Goal: Task Accomplishment & Management: Manage account settings

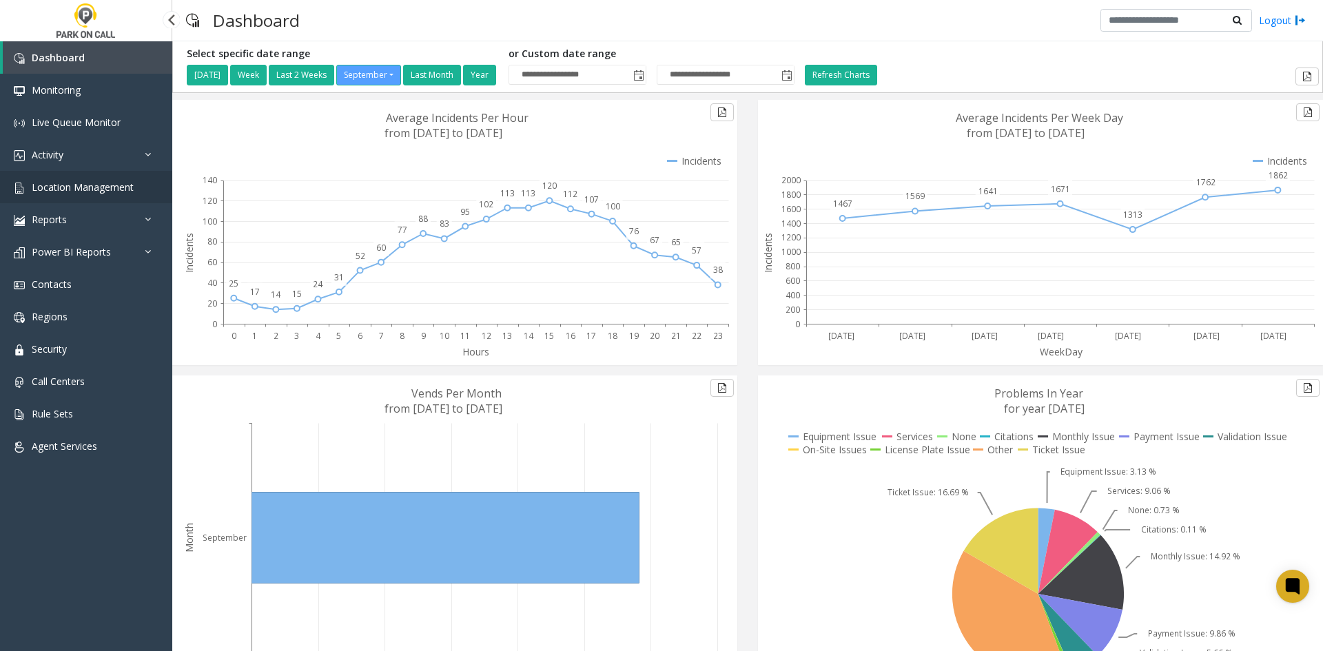
click at [50, 178] on link "Location Management" at bounding box center [86, 187] width 172 height 32
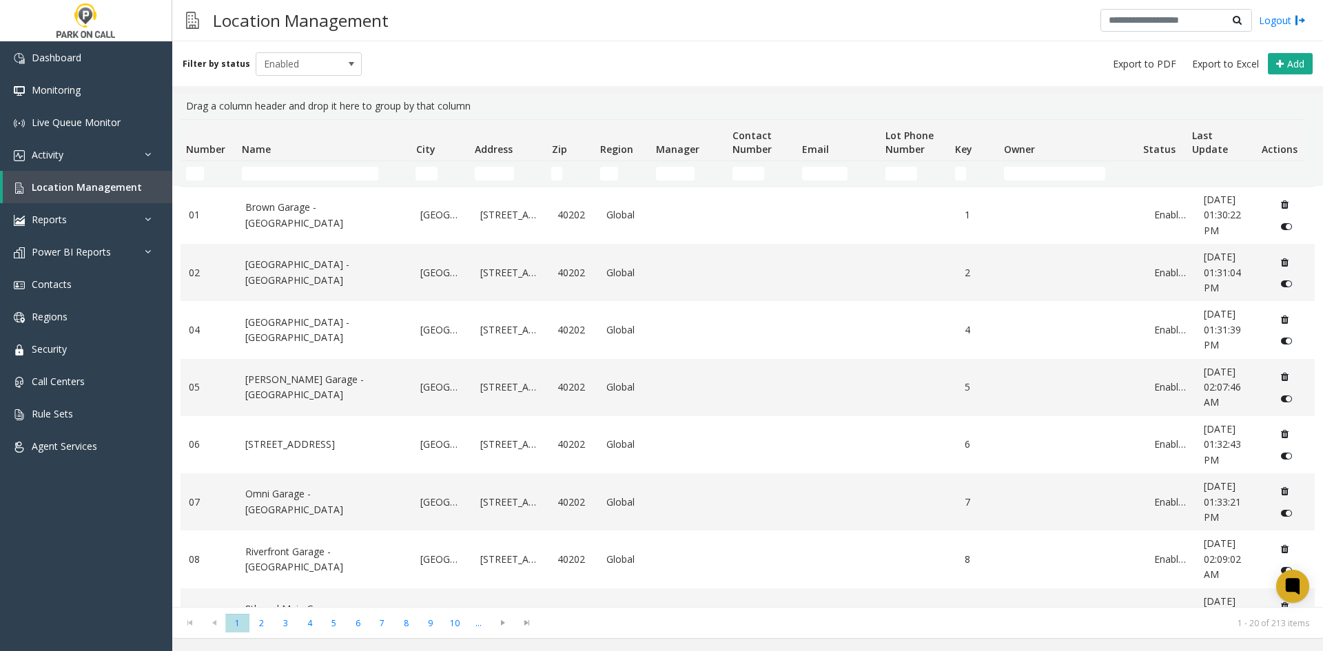
click at [290, 164] on td "Name Filter" at bounding box center [323, 173] width 174 height 25
click at [288, 166] on td "Name Filter" at bounding box center [323, 173] width 174 height 25
click at [286, 170] on input "Name Filter" at bounding box center [310, 174] width 136 height 14
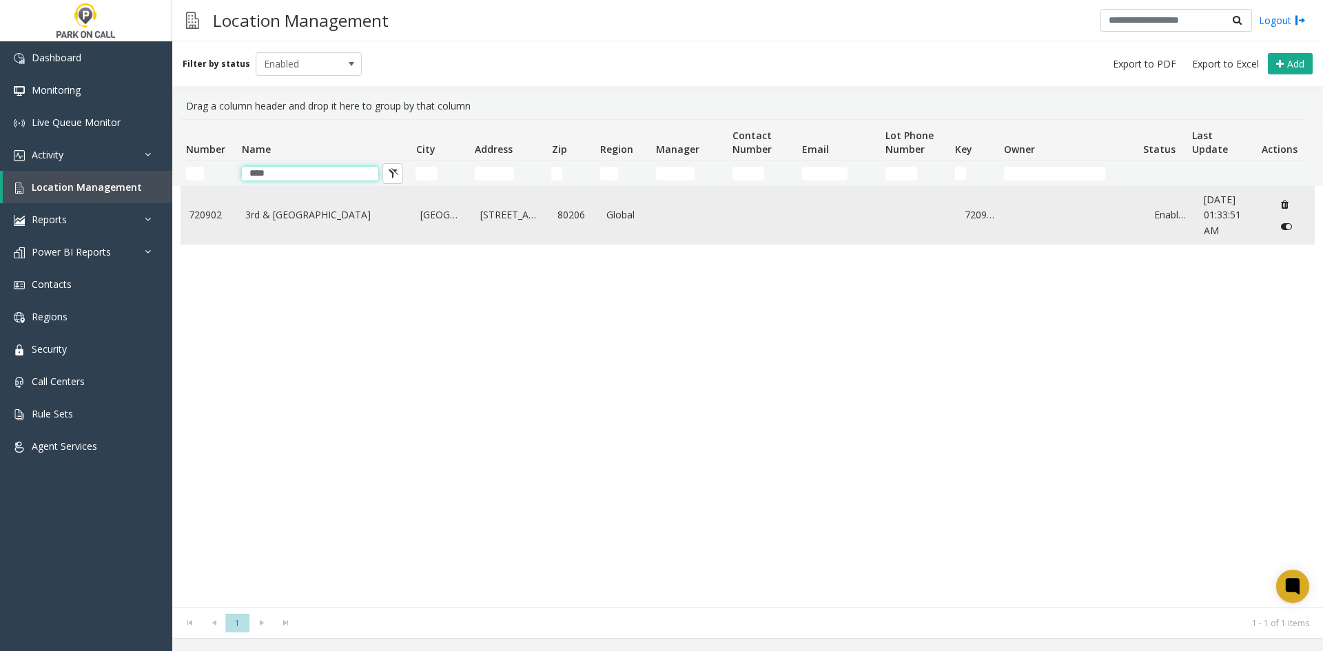
type input "***"
click at [282, 207] on td "3rd & [GEOGRAPHIC_DATA]" at bounding box center [325, 215] width 176 height 57
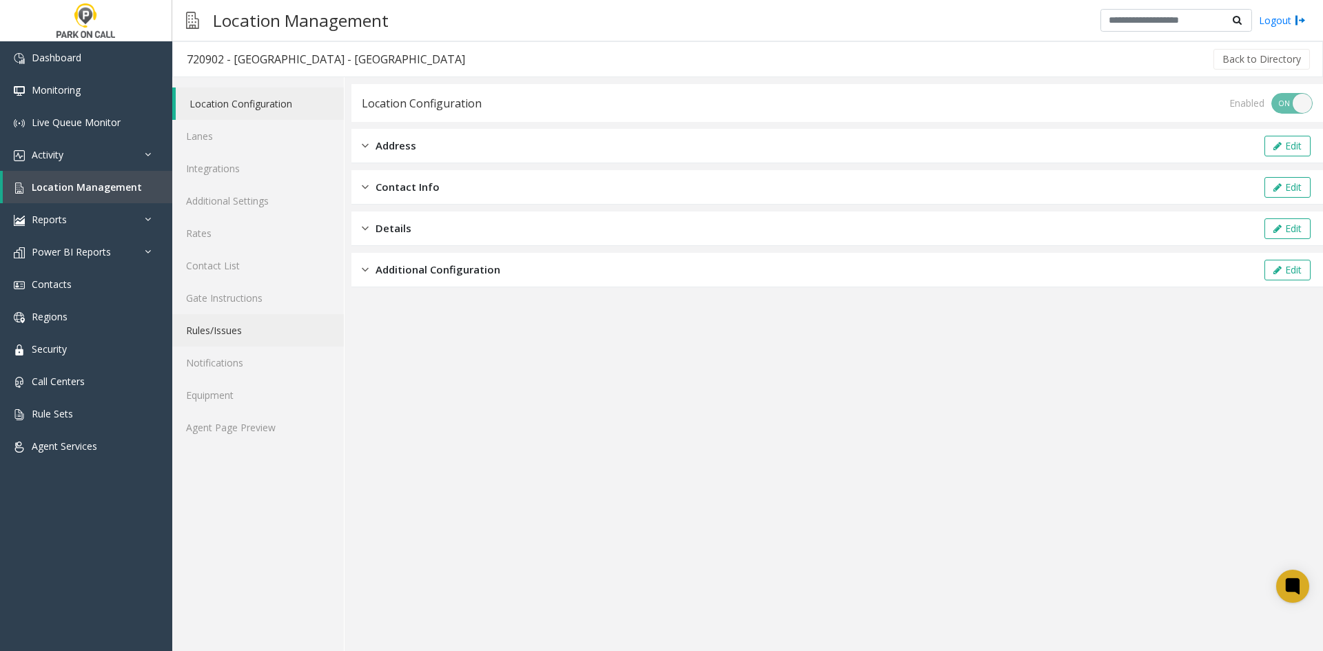
click at [228, 336] on link "Rules/Issues" at bounding box center [258, 330] width 172 height 32
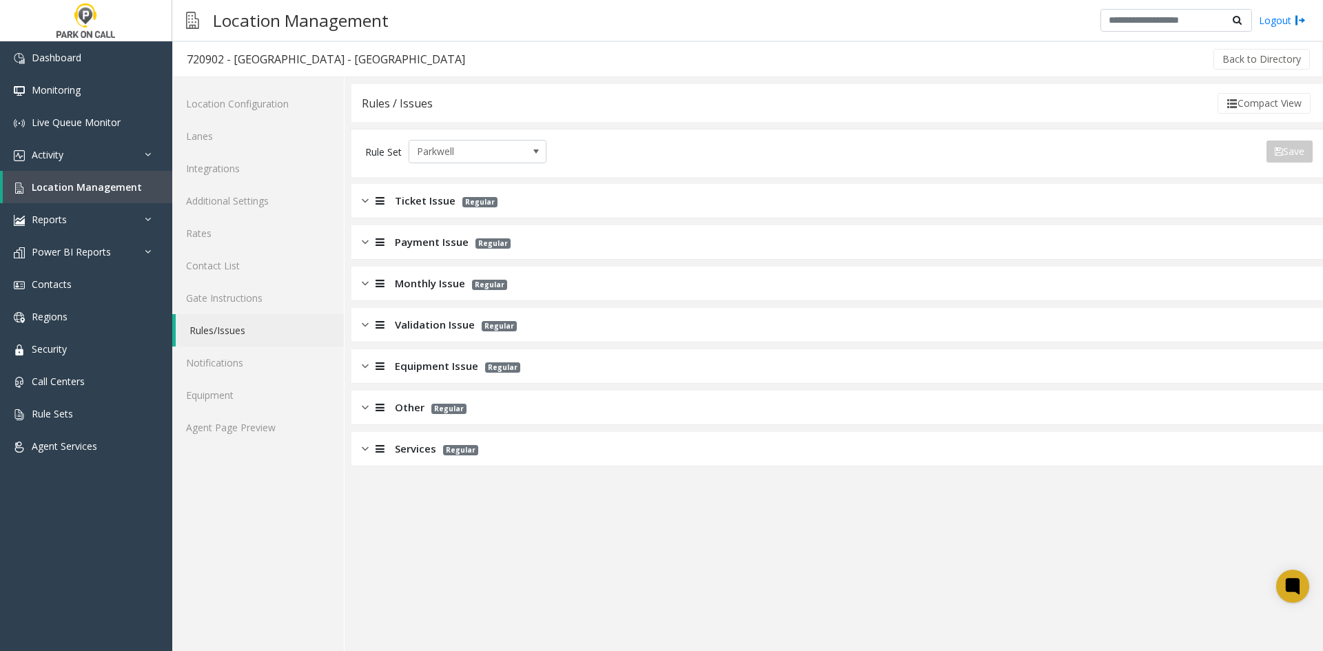
click at [401, 325] on span "Validation Issue" at bounding box center [435, 325] width 80 height 16
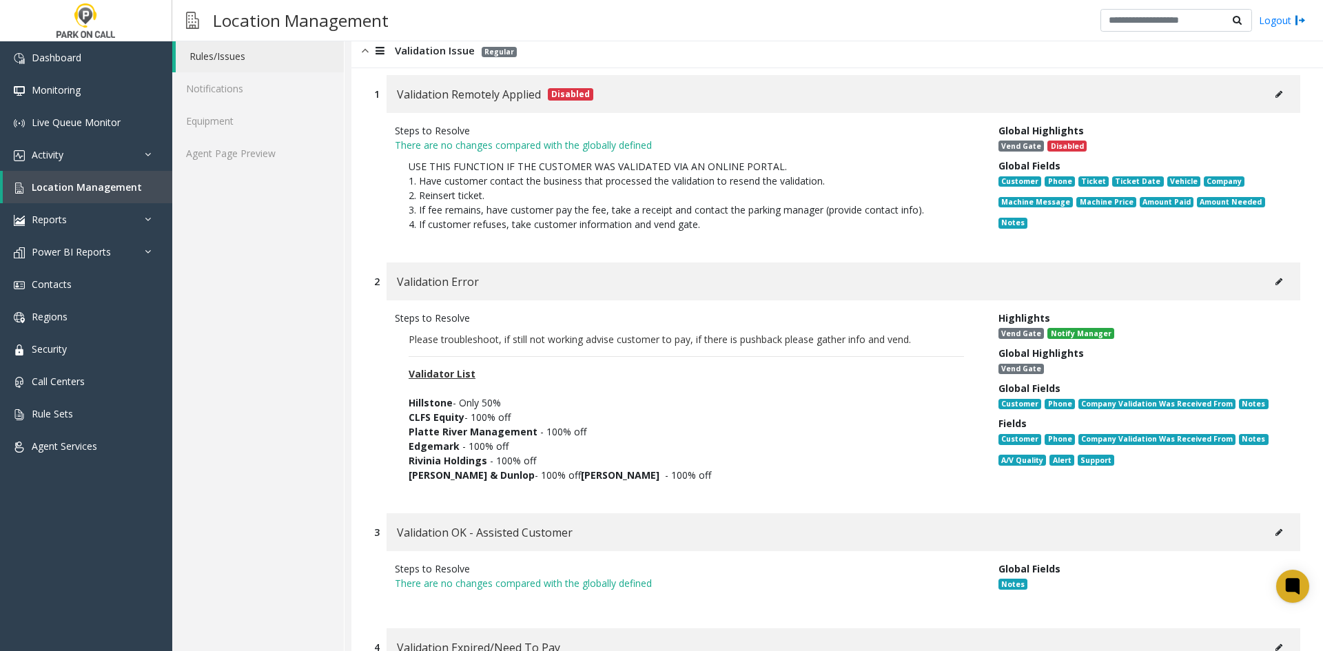
scroll to position [276, 0]
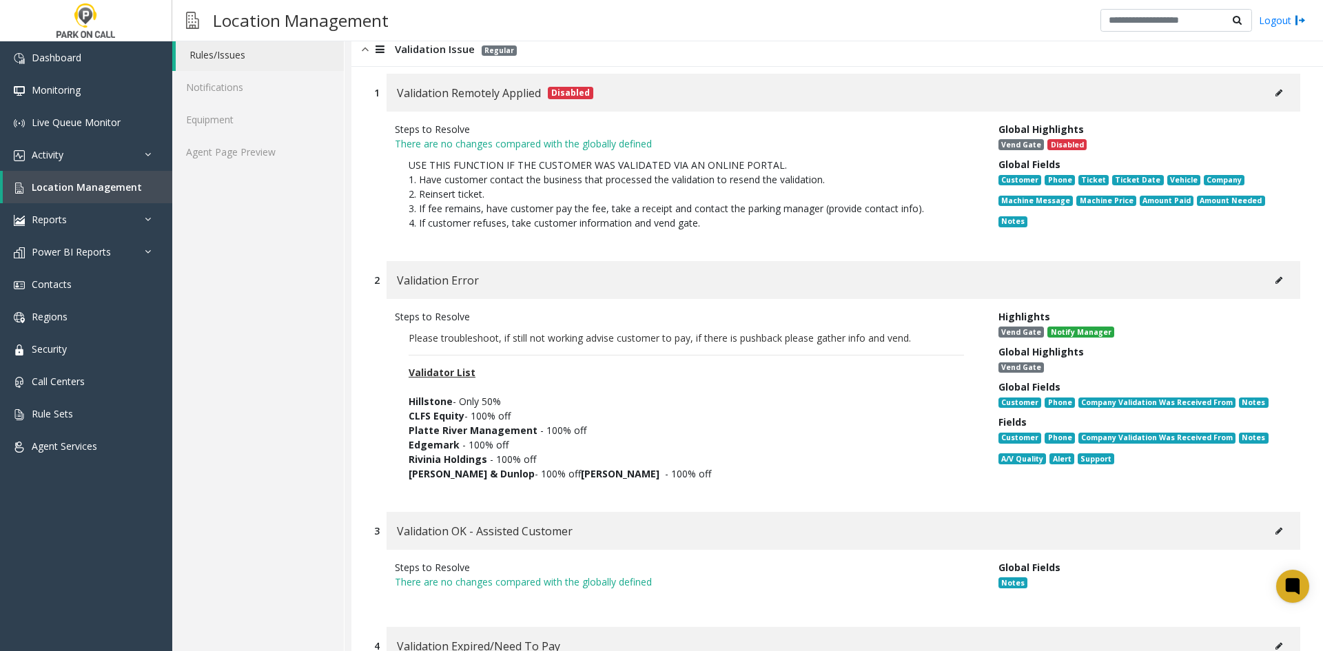
click at [263, 639] on div "Location Configuration Lanes Integrations Additional Settings Rates Contact Lis…" at bounding box center [258, 606] width 172 height 1608
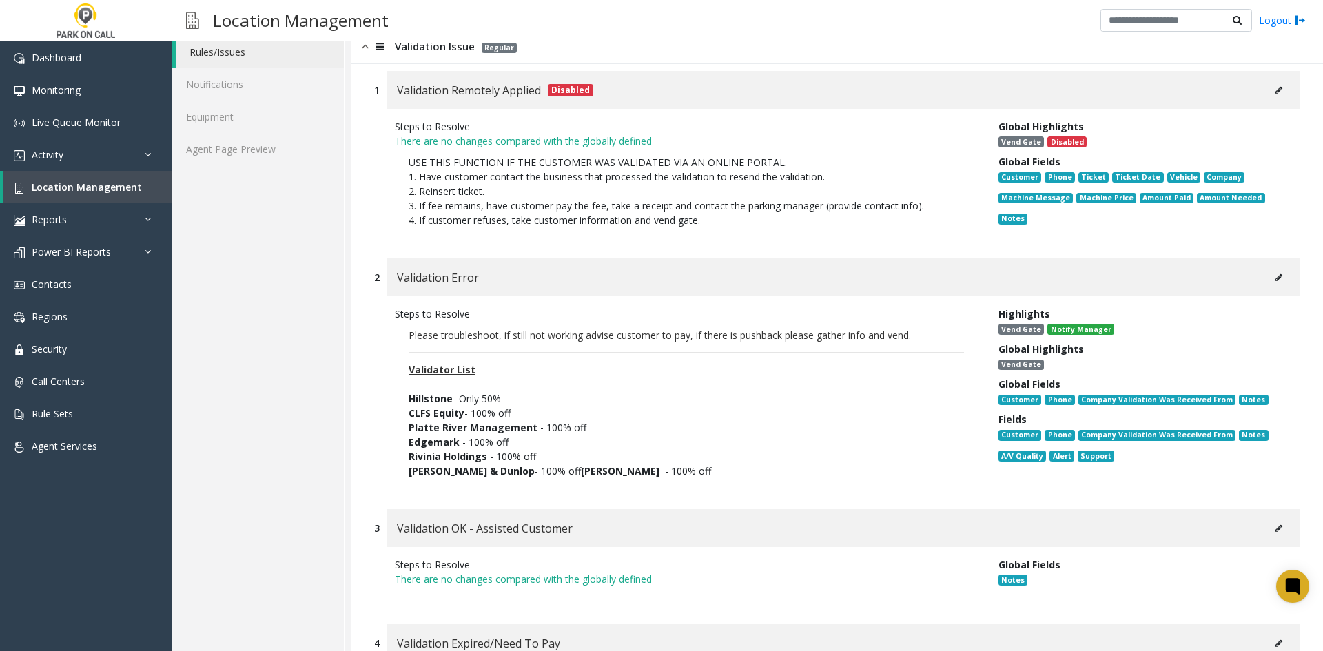
click at [285, 316] on div "Location Configuration Lanes Integrations Additional Settings Rates Contact Lis…" at bounding box center [258, 603] width 172 height 1608
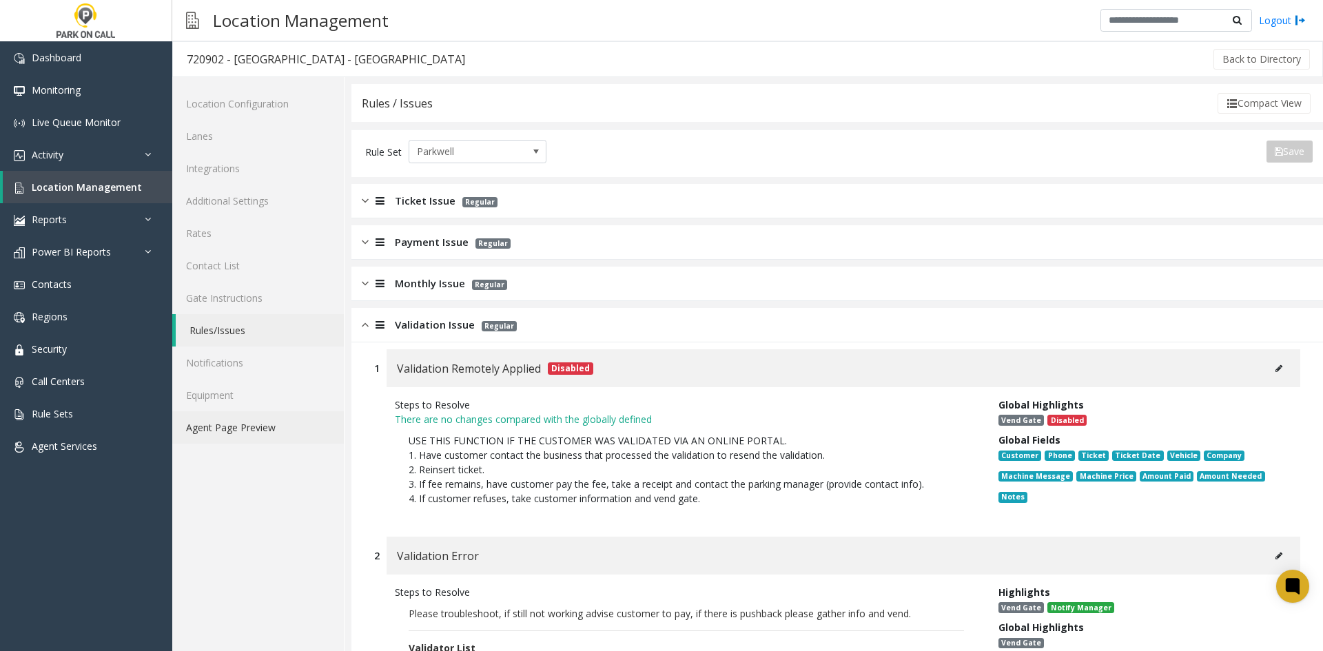
click at [244, 440] on link "Agent Page Preview" at bounding box center [258, 427] width 172 height 32
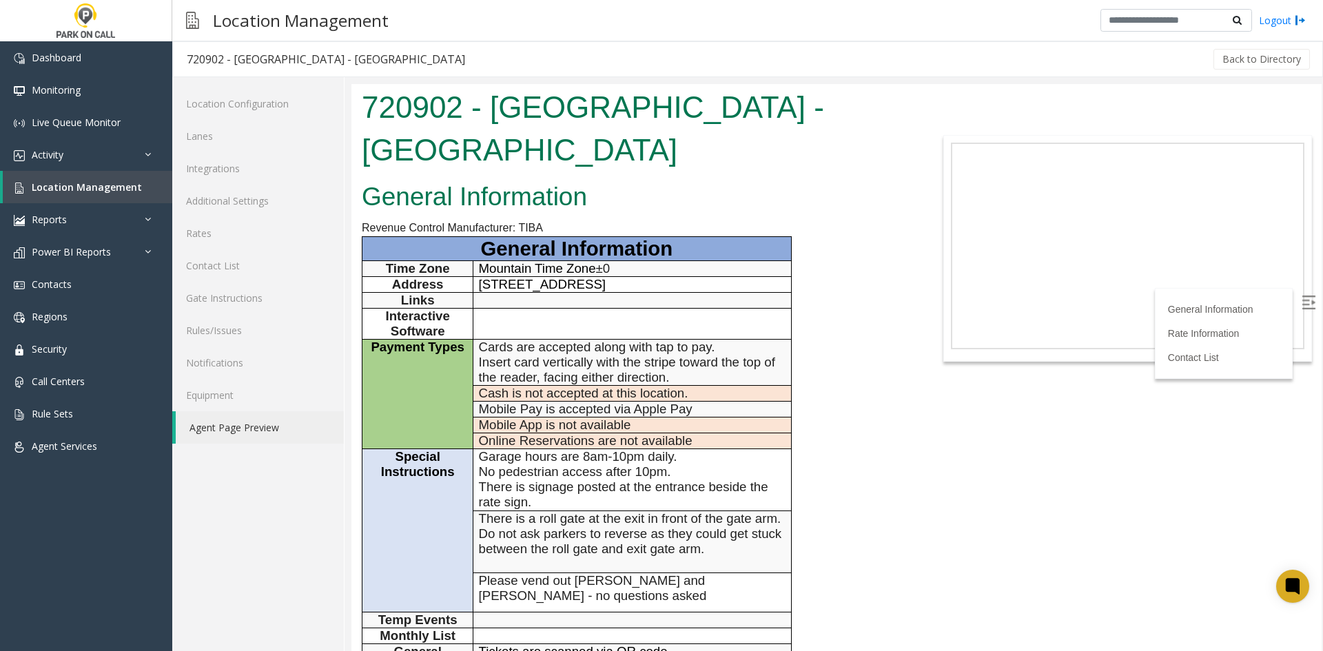
scroll to position [69, 0]
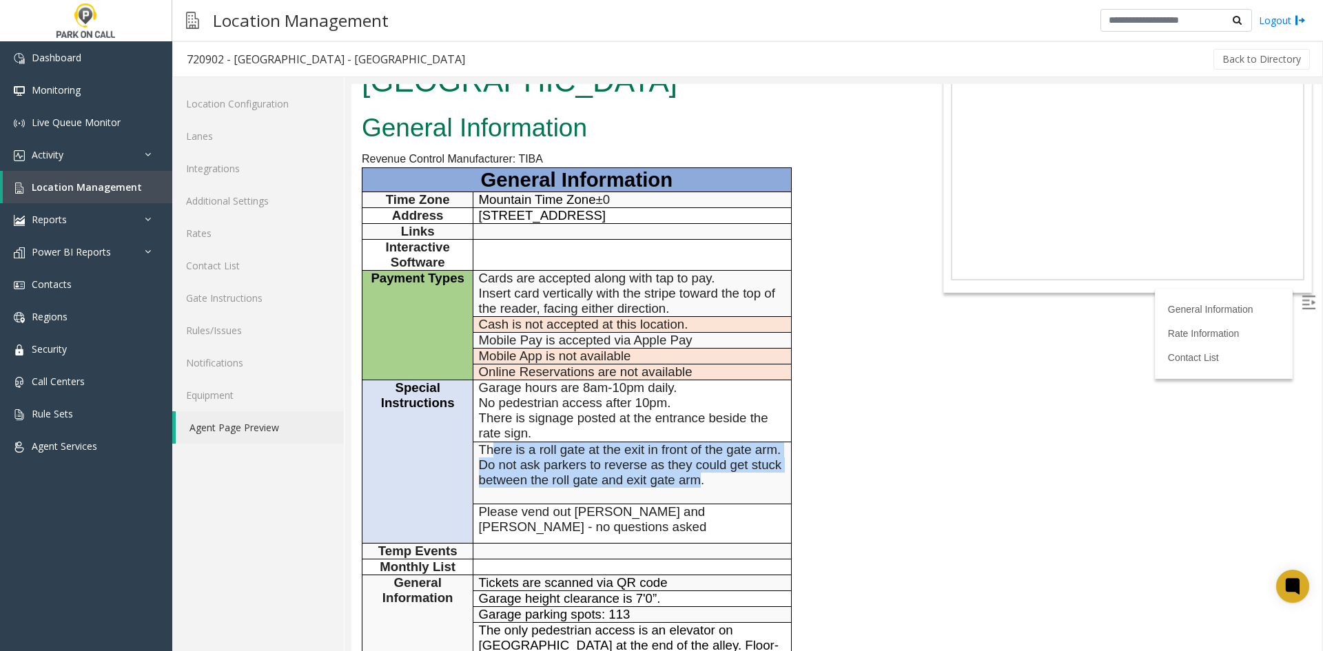
drag, startPoint x: 701, startPoint y: 435, endPoint x: 491, endPoint y: 408, distance: 212.0
click at [491, 442] on span "There is a roll gate at the exit in front of the gate arm. Do not ask parkers t…" at bounding box center [630, 464] width 303 height 45
drag, startPoint x: 491, startPoint y: 408, endPoint x: 698, endPoint y: 439, distance: 209.7
click at [698, 442] on span "There is a roll gate at the exit in front of the gate arm. Do not ask parkers t…" at bounding box center [630, 464] width 303 height 45
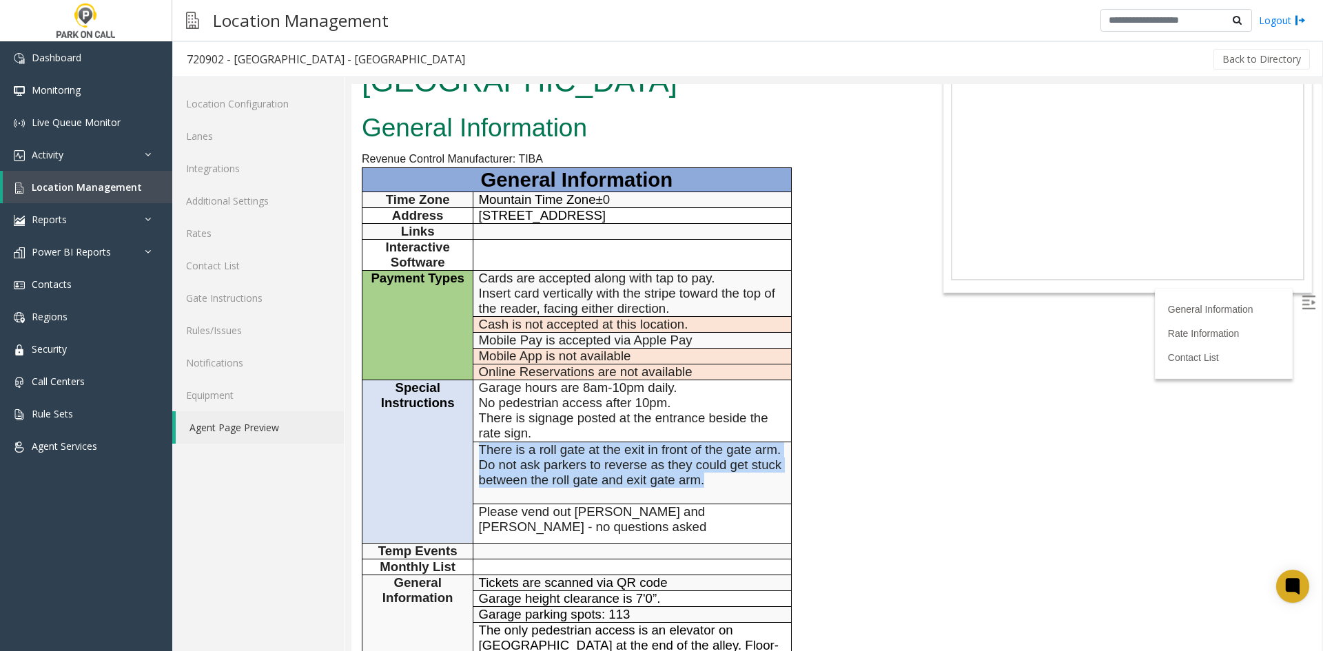
click at [698, 442] on span "There is a roll gate at the exit in front of the gate arm. Do not ask parkers t…" at bounding box center [630, 464] width 303 height 45
drag, startPoint x: 698, startPoint y: 439, endPoint x: 480, endPoint y: 411, distance: 219.5
click at [480, 442] on span "There is a roll gate at the exit in front of the gate arm. Do not ask parkers t…" at bounding box center [630, 464] width 303 height 45
drag, startPoint x: 480, startPoint y: 411, endPoint x: 741, endPoint y: 450, distance: 264.0
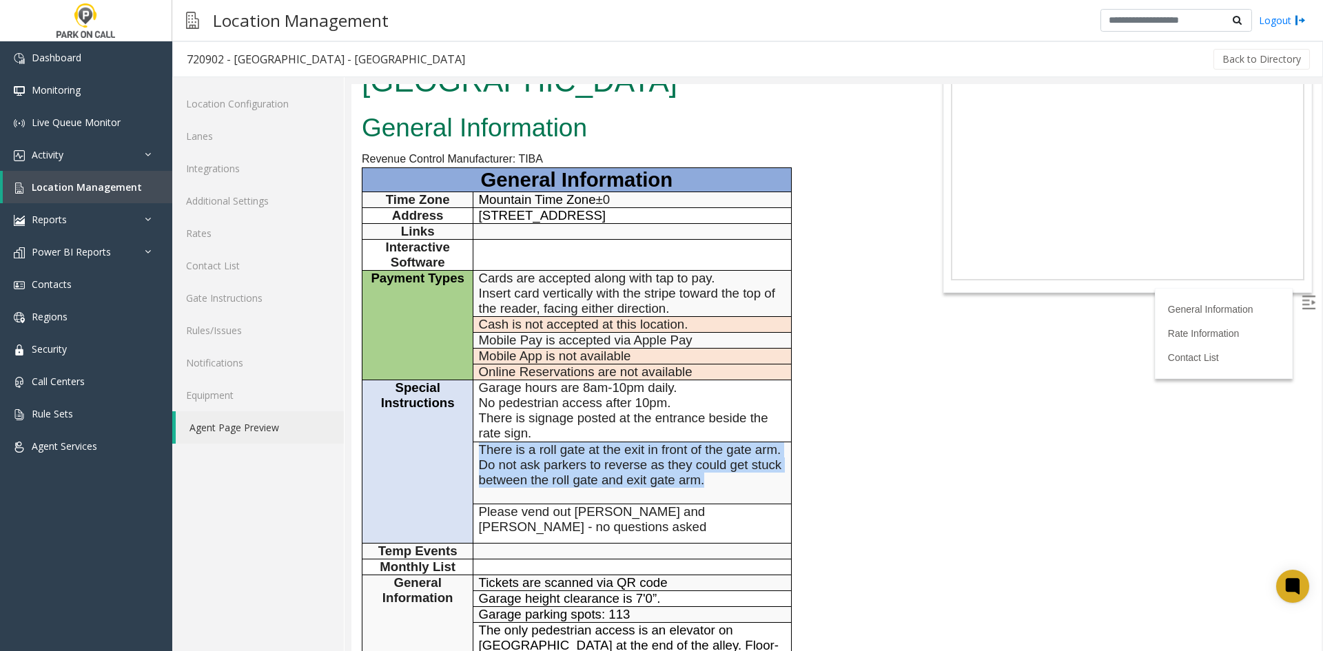
click at [741, 450] on td "There is a roll gate at the exit in front of the gate arm. Do not ask parkers t…" at bounding box center [632, 473] width 318 height 62
click at [727, 455] on td "There is a roll gate at the exit in front of the gate arm. Do not ask parkers t…" at bounding box center [632, 473] width 318 height 62
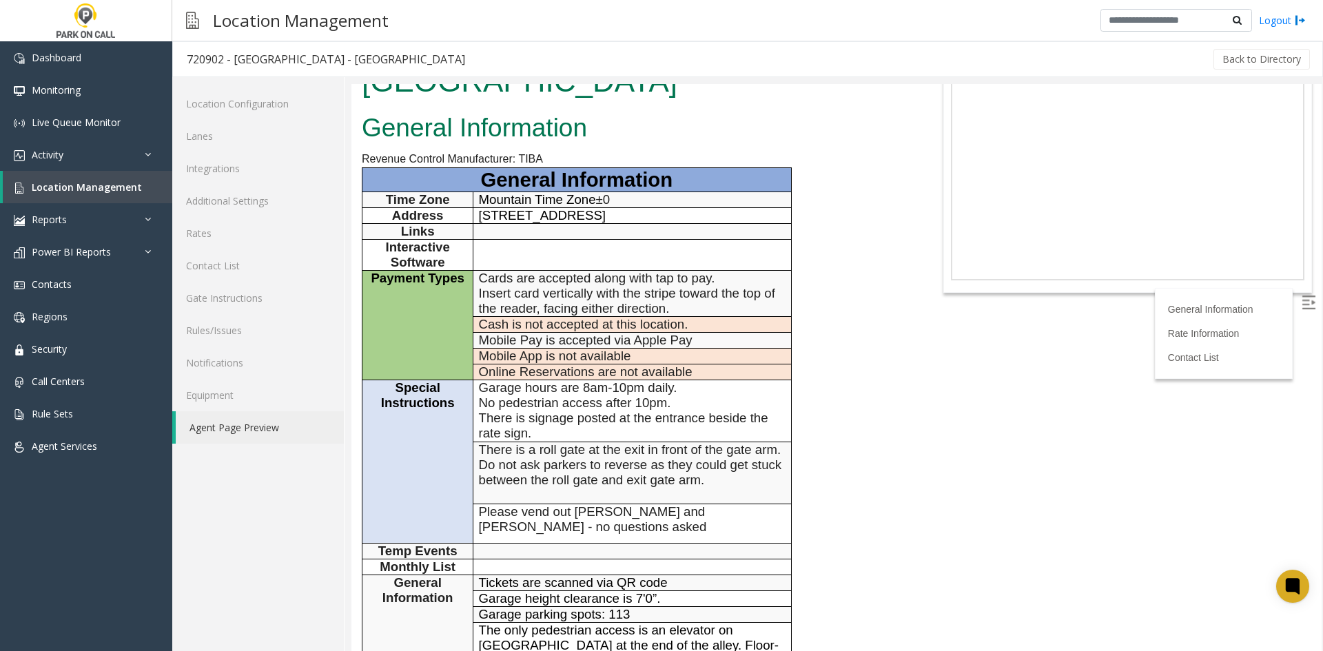
drag, startPoint x: 700, startPoint y: 492, endPoint x: 484, endPoint y: 429, distance: 225.3
click at [484, 429] on tbody "General Information Time Zone Mountain Time Zone ±0 Address [STREET_ADDRESS] Li…" at bounding box center [576, 433] width 429 height 531
click at [484, 442] on span "There is a roll gate at the exit in front of the gate arm. Do not ask parkers t…" at bounding box center [630, 464] width 303 height 45
click at [247, 337] on link "Rules/Issues" at bounding box center [258, 330] width 172 height 32
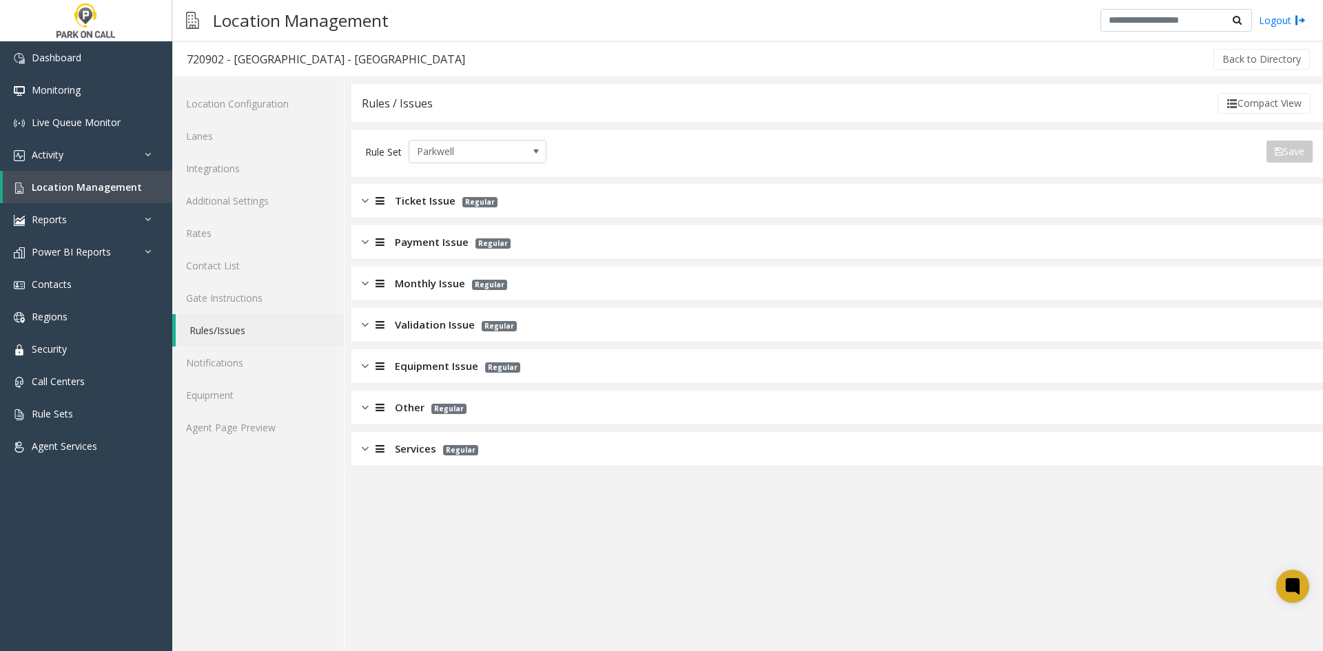
click at [425, 338] on div "Validation Issue Regular" at bounding box center [837, 325] width 972 height 34
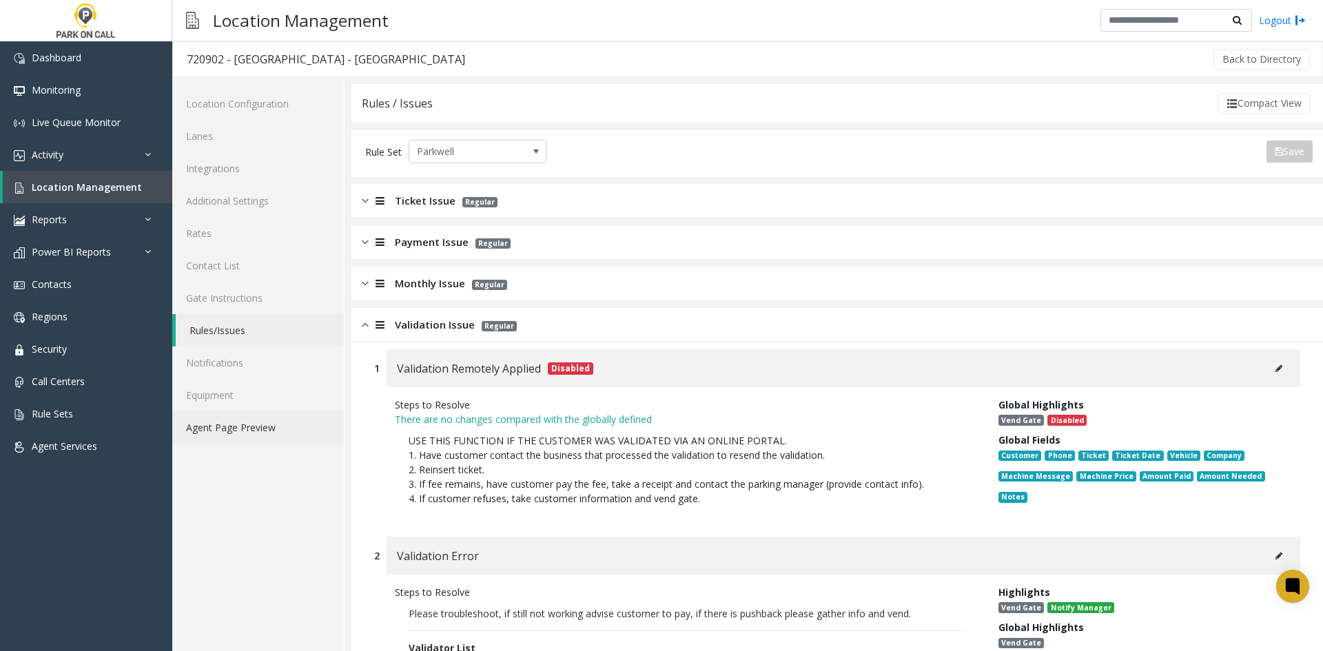
click at [294, 439] on link "Agent Page Preview" at bounding box center [258, 427] width 172 height 32
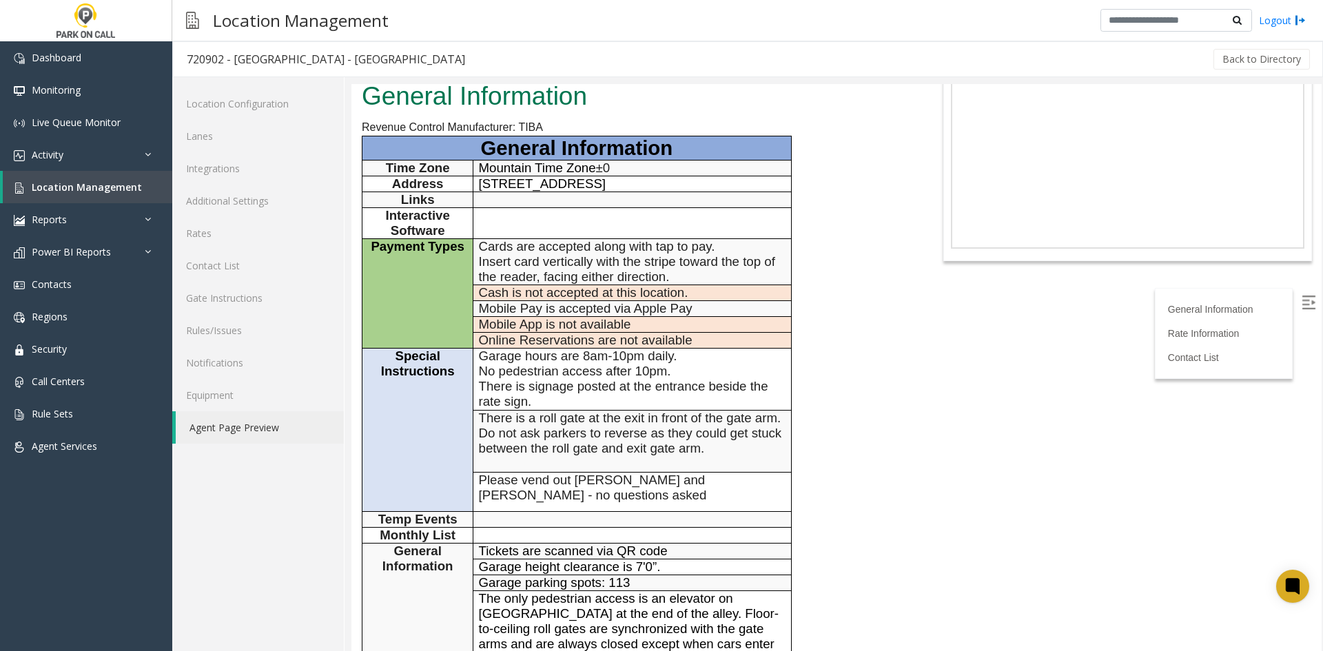
scroll to position [138, 0]
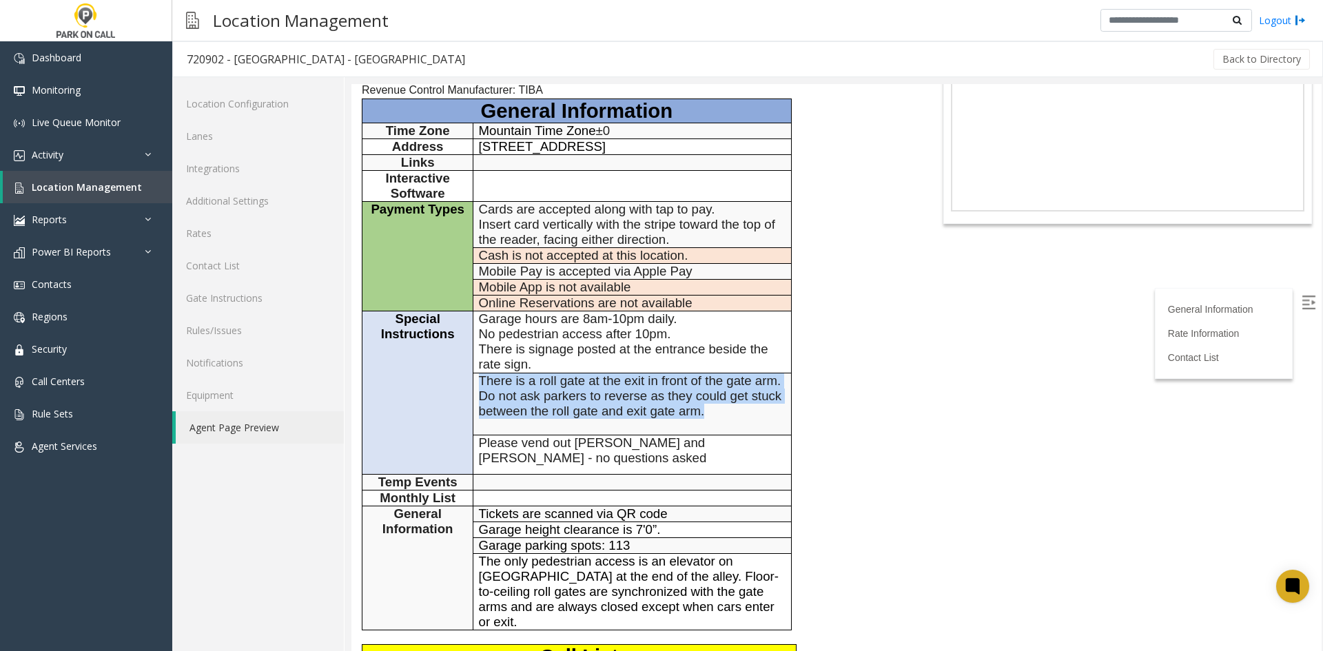
drag, startPoint x: 728, startPoint y: 368, endPoint x: 482, endPoint y: 338, distance: 247.8
click at [482, 373] on p "There is a roll gate at the exit in front of the gate arm. Do not ask parkers t…" at bounding box center [632, 395] width 307 height 45
copy span "There is a roll gate at the exit in front of the gate arm. Do not ask parkers t…"
click at [668, 373] on span "There is a roll gate at the exit in front of the gate arm. Do not ask parkers t…" at bounding box center [630, 395] width 303 height 45
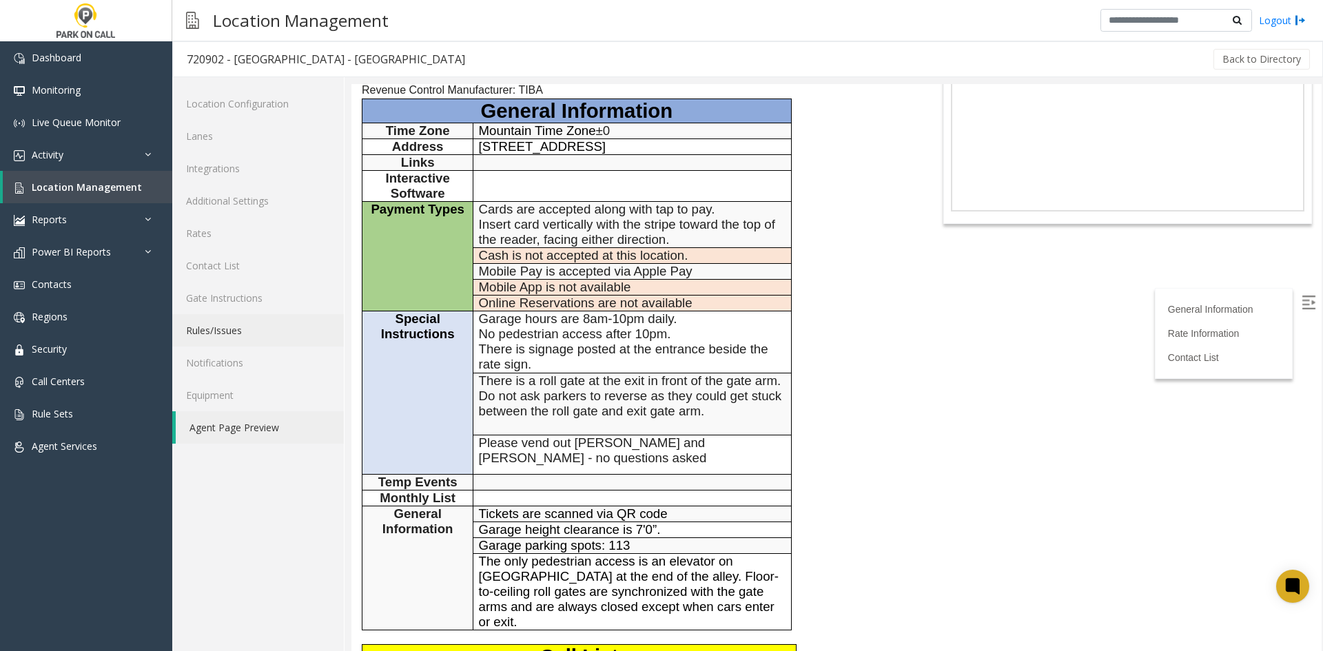
click at [258, 329] on link "Rules/Issues" at bounding box center [258, 330] width 172 height 32
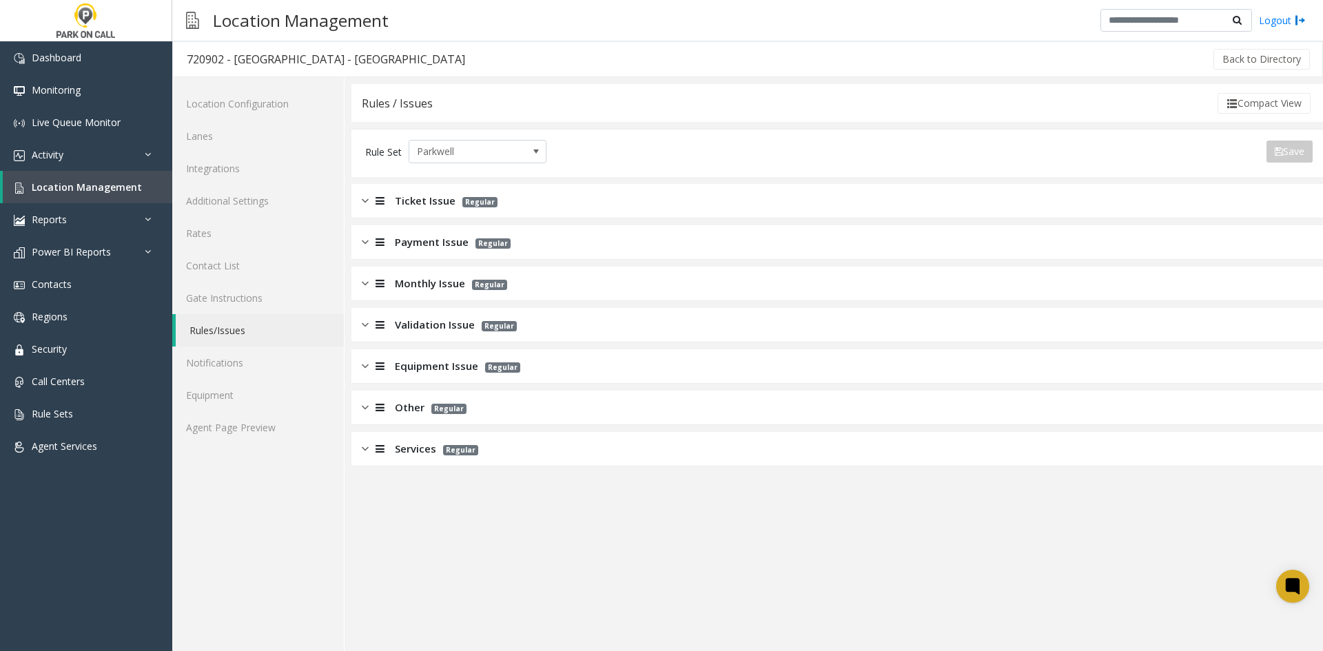
click at [448, 208] on span "Ticket Issue" at bounding box center [425, 201] width 61 height 16
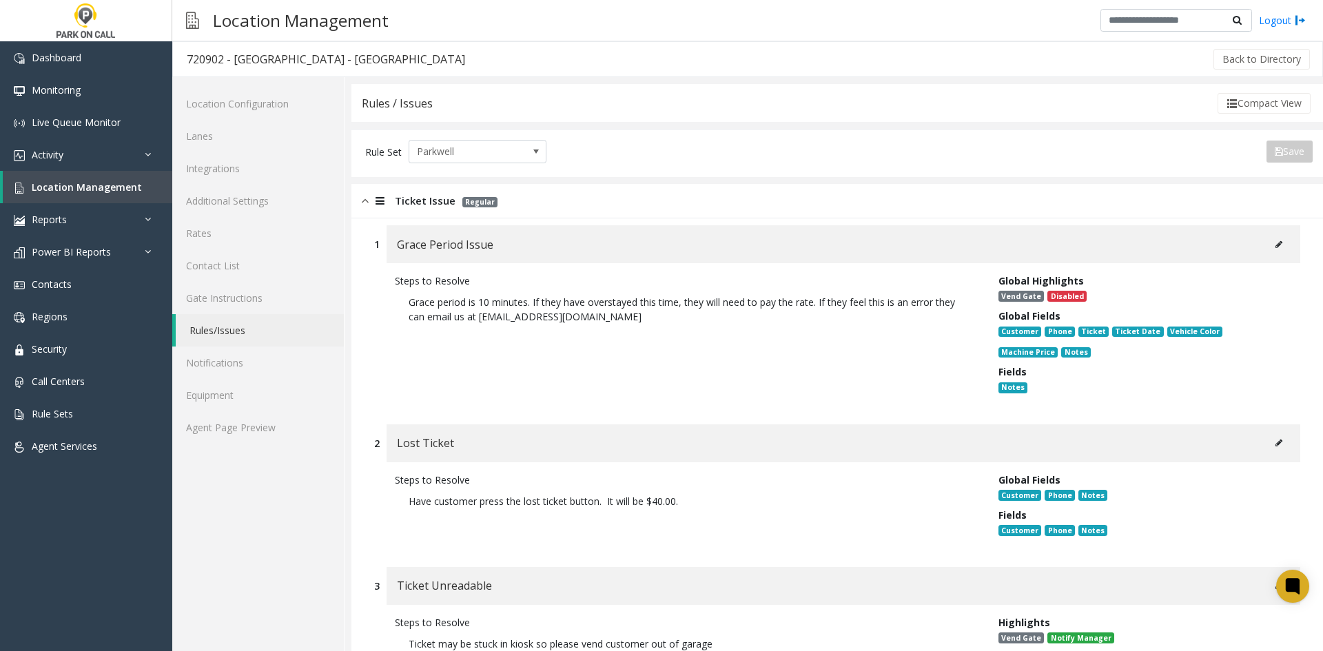
click at [472, 215] on div "Ticket Issue Regular" at bounding box center [837, 201] width 972 height 34
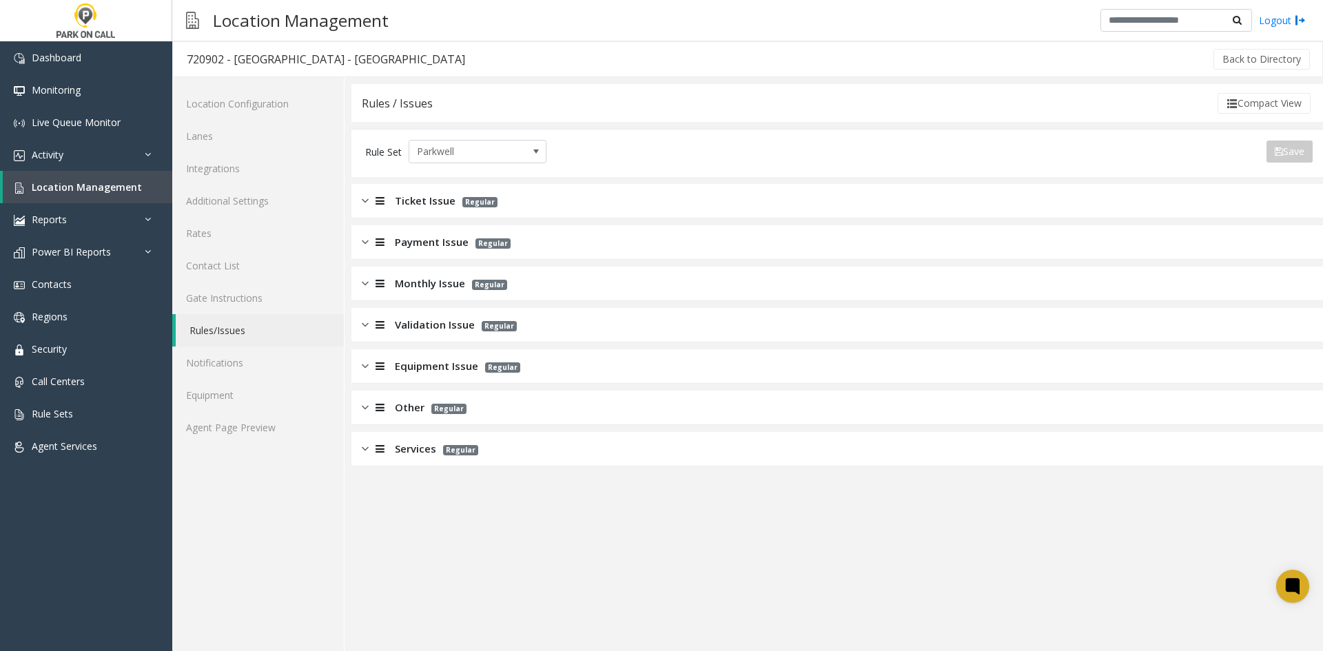
click at [486, 332] on p "Regular" at bounding box center [496, 325] width 42 height 16
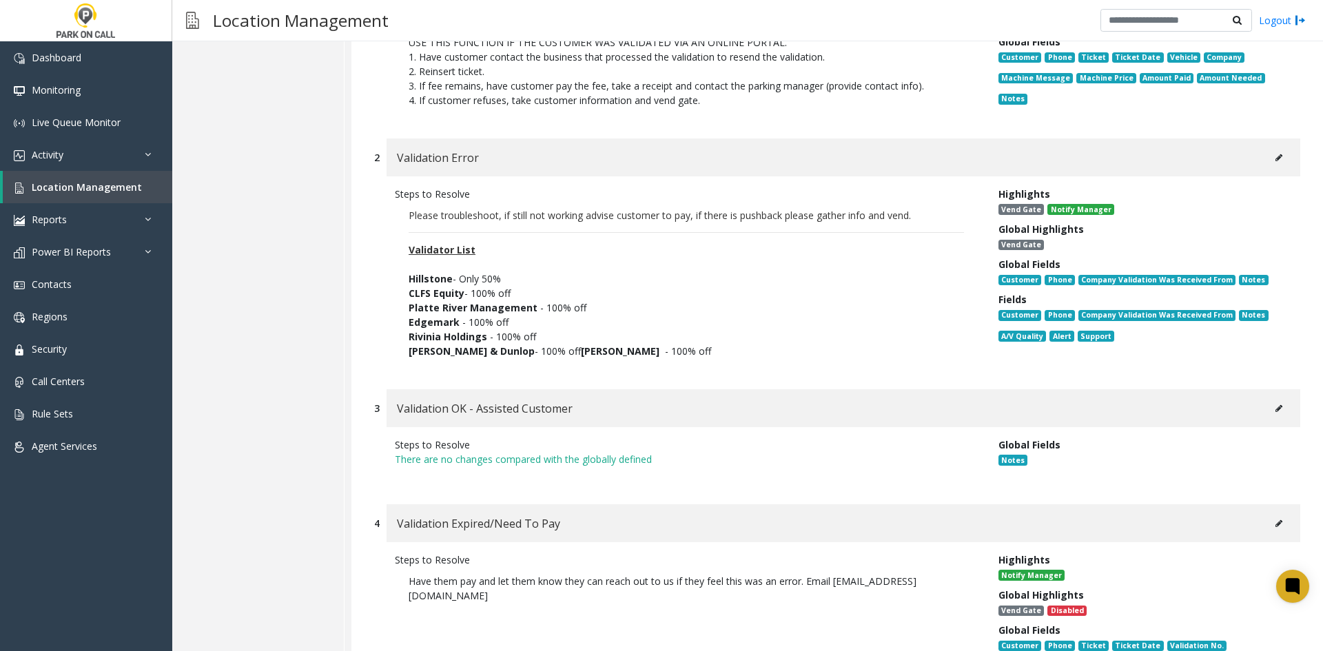
scroll to position [482, 0]
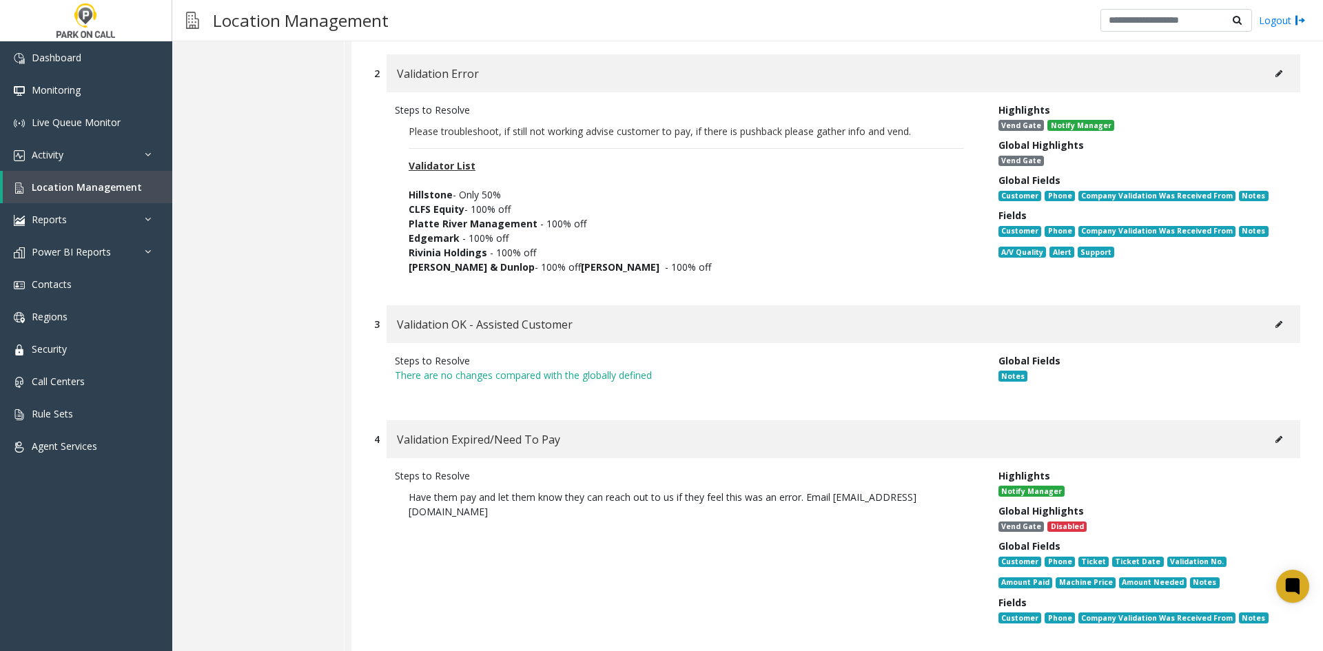
click at [1268, 74] on button at bounding box center [1279, 73] width 22 height 21
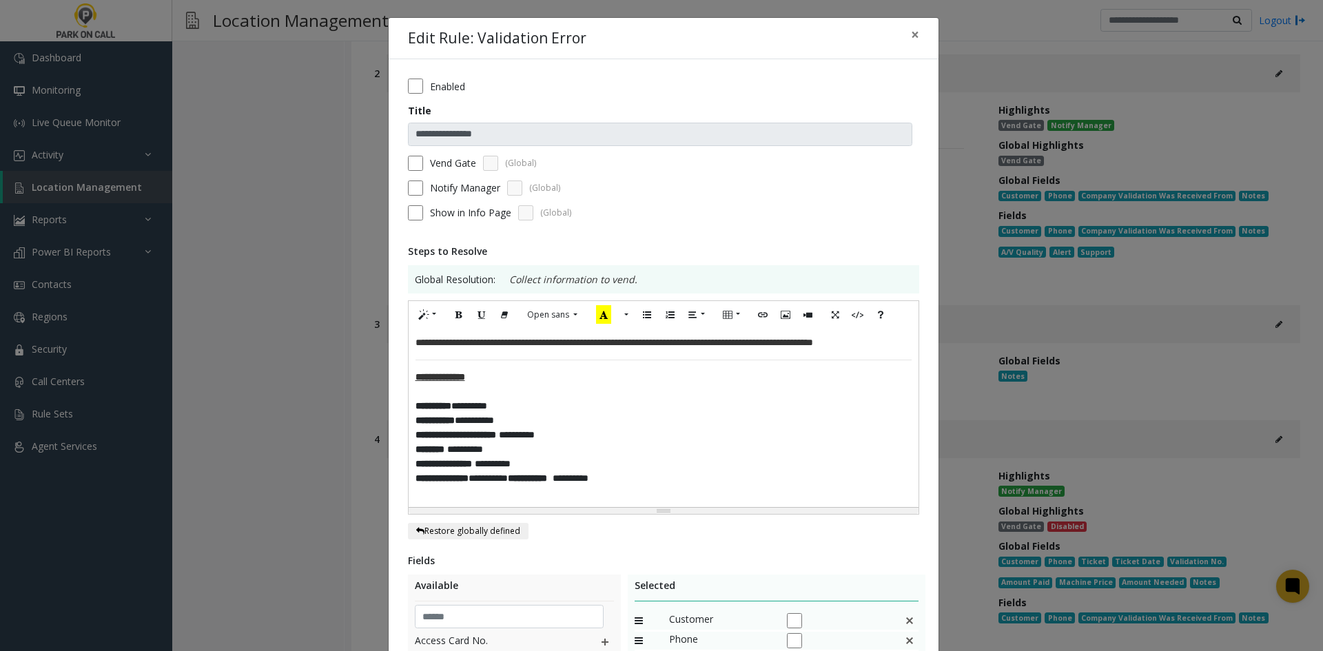
click at [855, 367] on div "**********" at bounding box center [664, 418] width 510 height 178
click at [849, 350] on p "**********" at bounding box center [663, 343] width 496 height 14
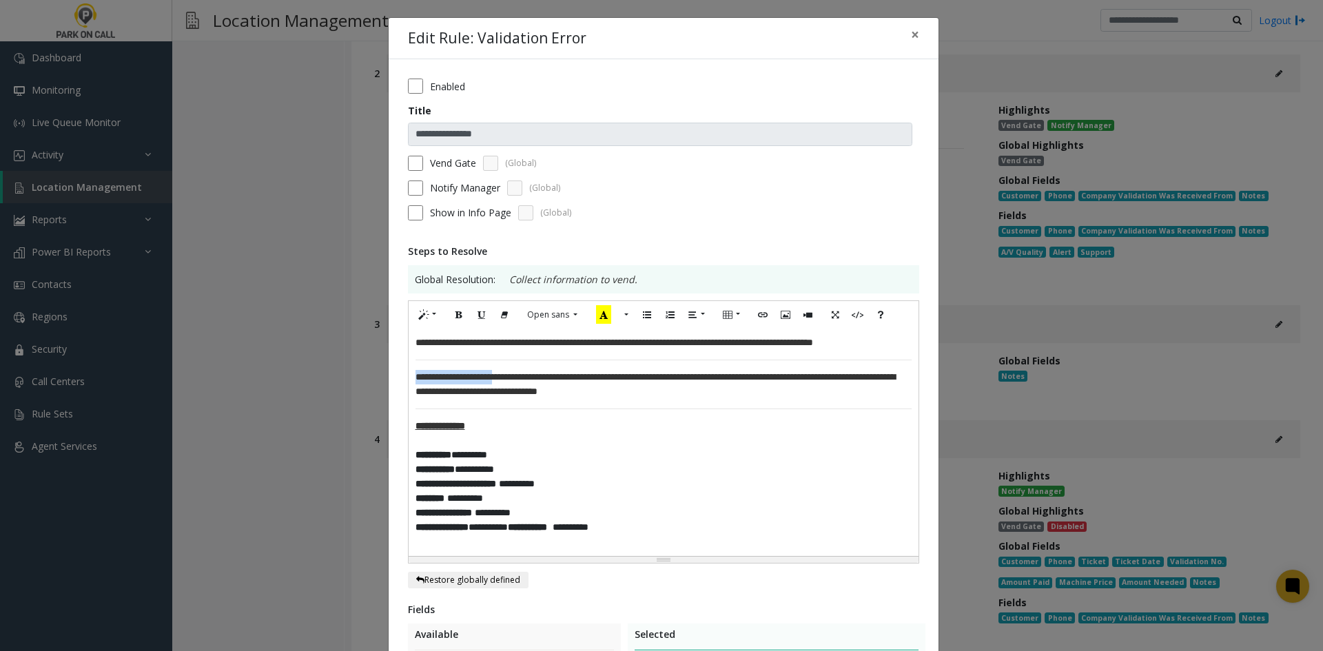
drag, startPoint x: 517, startPoint y: 390, endPoint x: 377, endPoint y: 397, distance: 140.7
click at [377, 397] on div "**********" at bounding box center [661, 325] width 1323 height 651
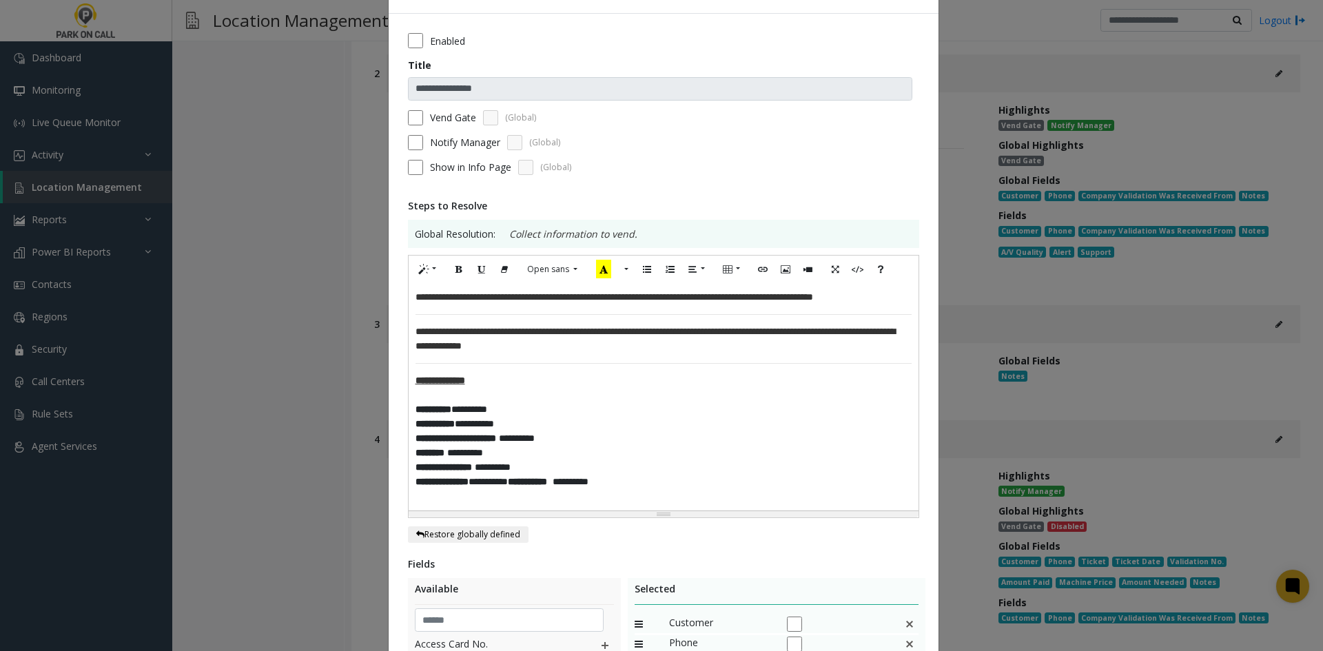
scroll to position [344, 0]
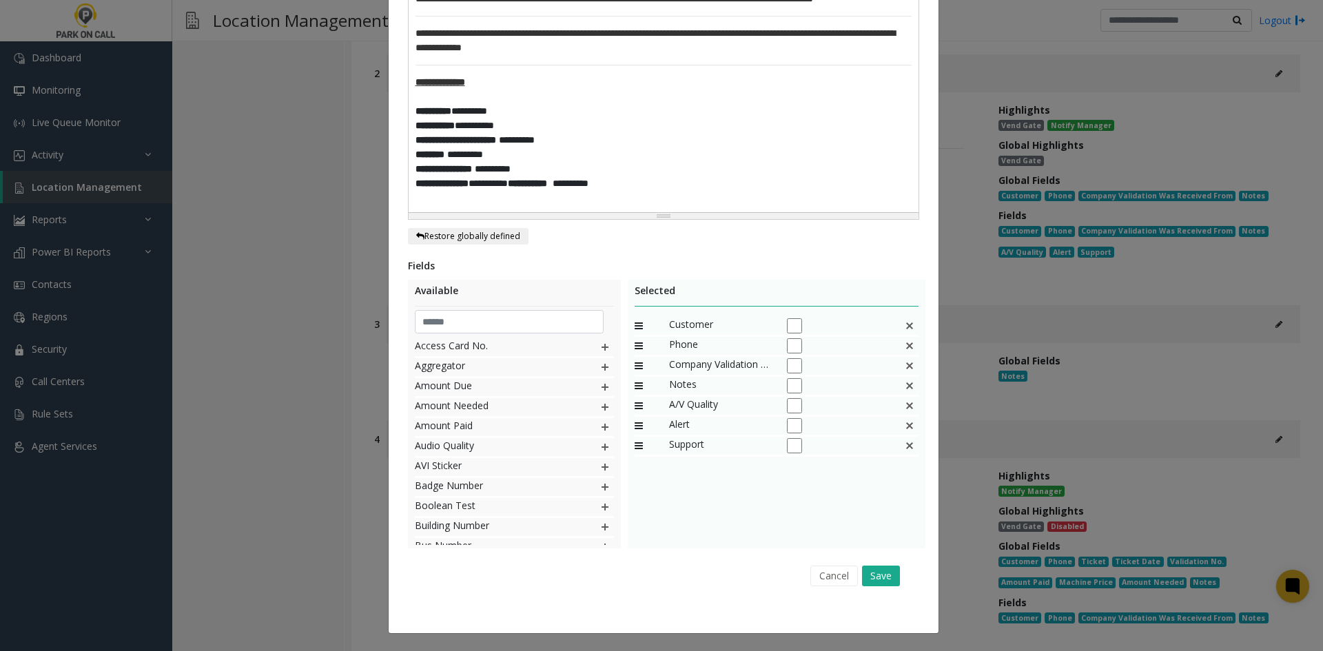
click at [542, 207] on div "**********" at bounding box center [664, 98] width 510 height 227
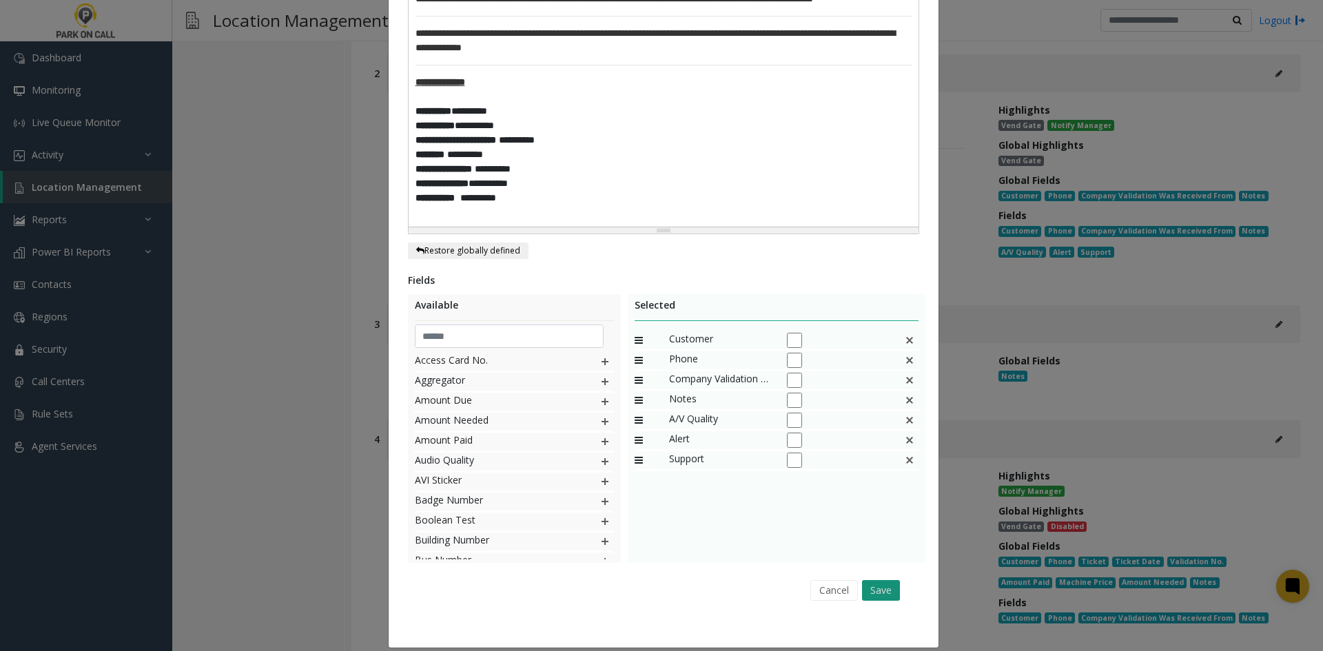
click at [871, 590] on button "Save" at bounding box center [881, 590] width 38 height 21
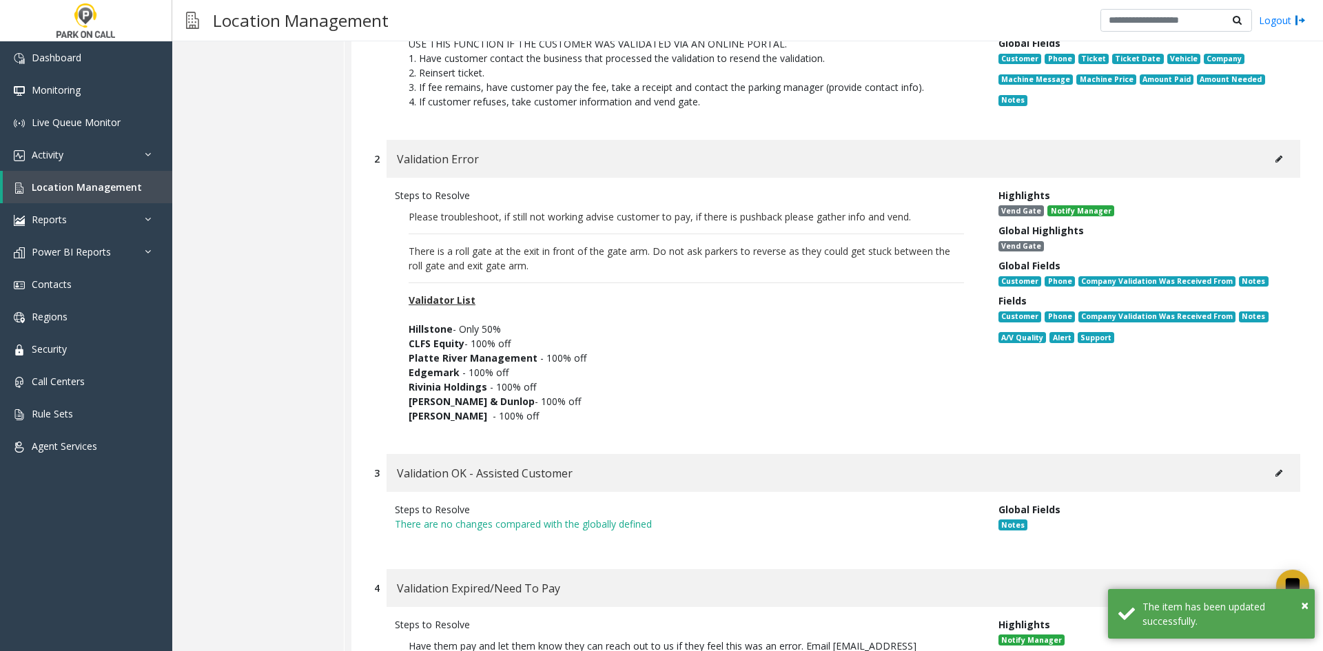
scroll to position [0, 0]
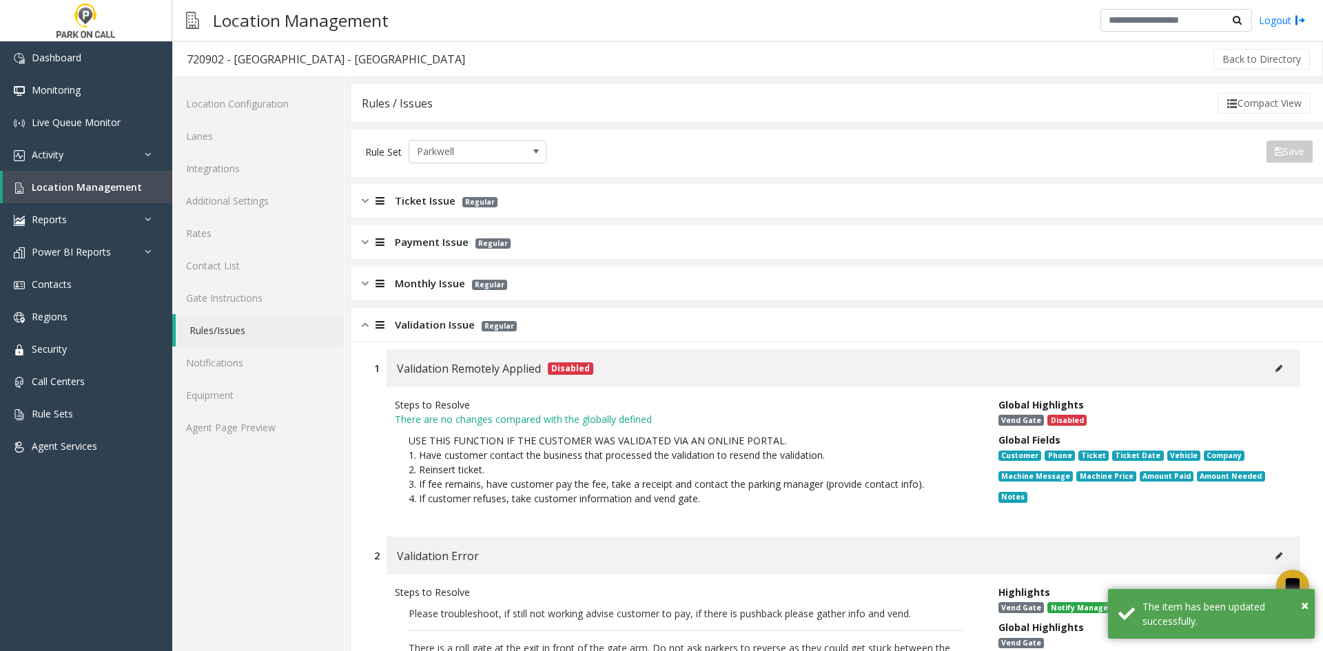
click at [469, 249] on p "Regular" at bounding box center [490, 242] width 42 height 16
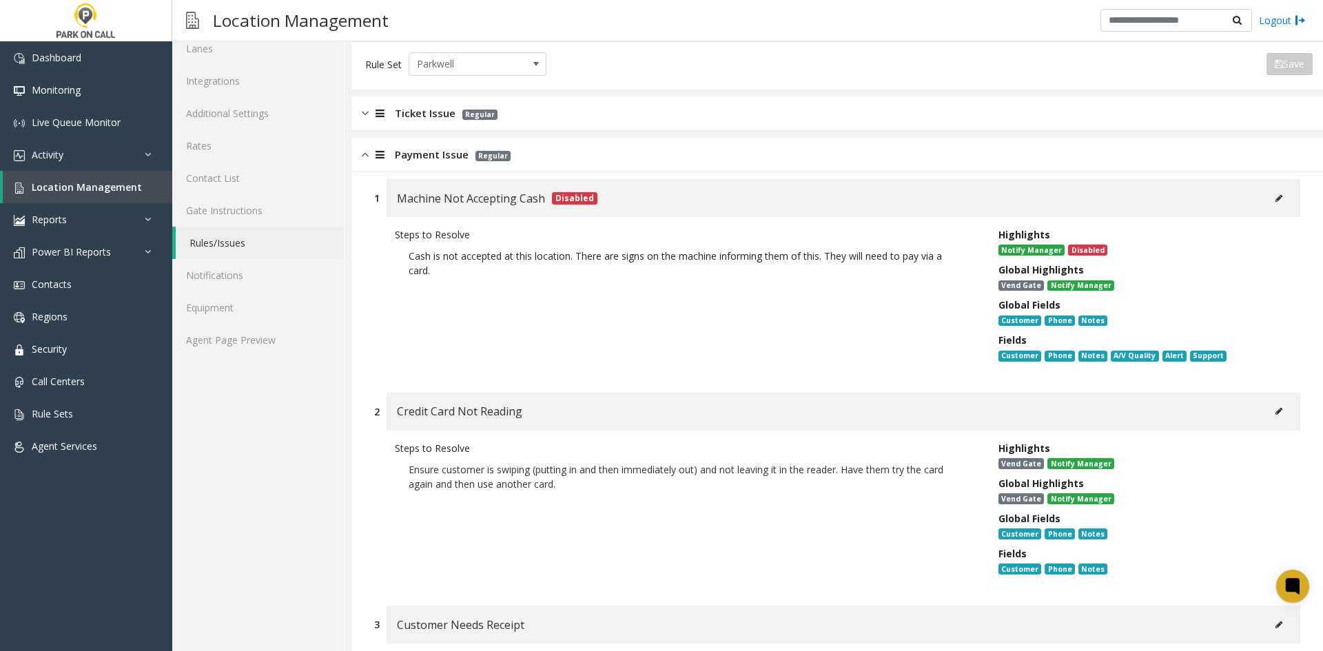
scroll to position [138, 0]
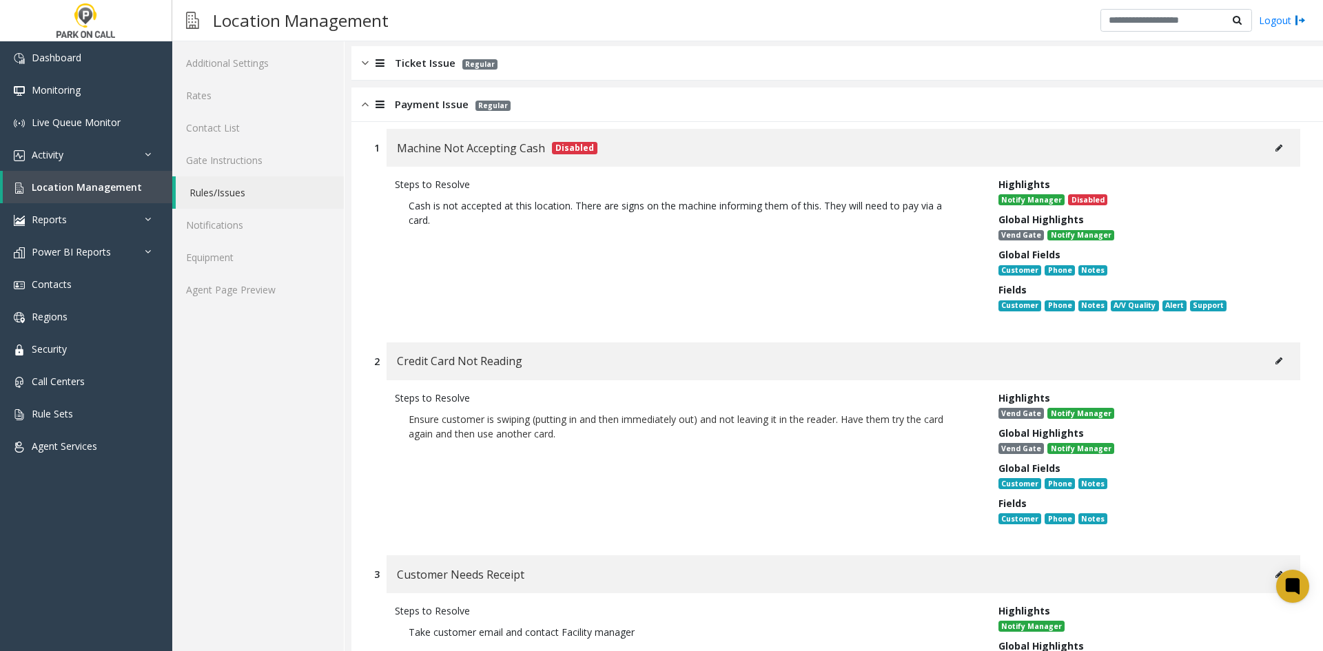
drag, startPoint x: 1264, startPoint y: 380, endPoint x: 1257, endPoint y: 364, distance: 17.0
click at [1260, 372] on div "Credit Card Not Reading" at bounding box center [844, 361] width 914 height 38
click at [1253, 362] on div "Credit Card Not Reading" at bounding box center [844, 361] width 914 height 38
click at [1268, 365] on button at bounding box center [1279, 361] width 22 height 21
type input "**********"
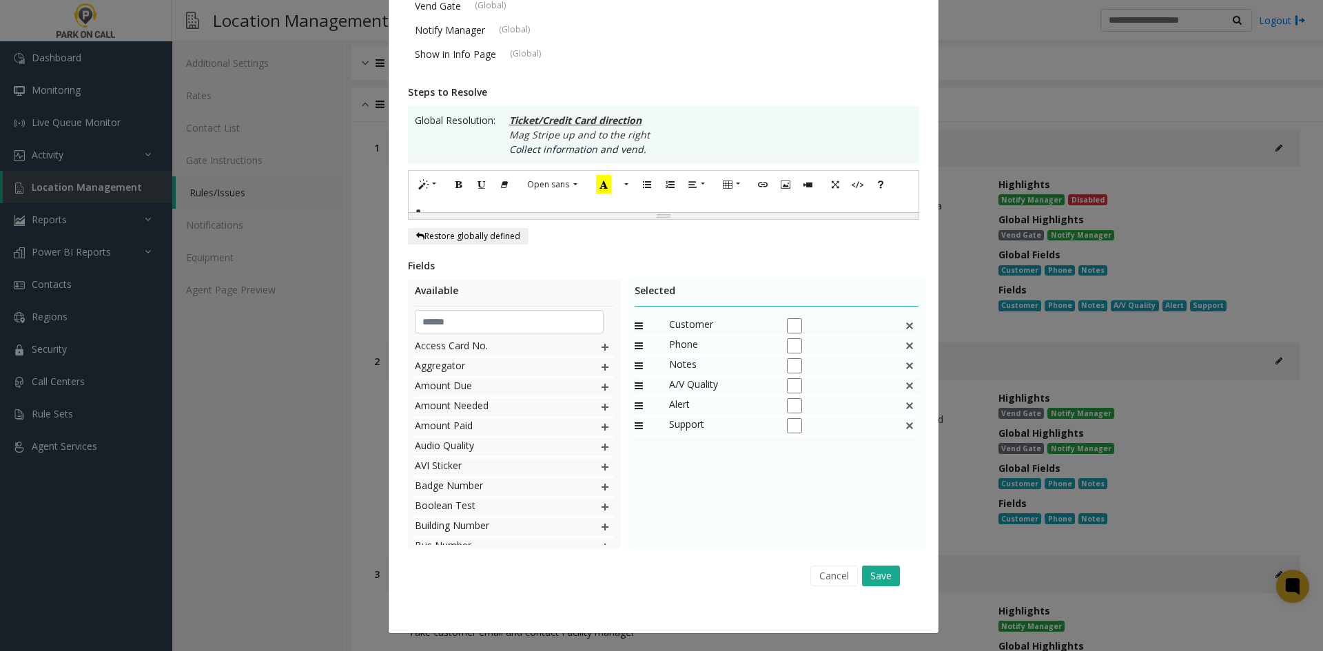
scroll to position [0, 0]
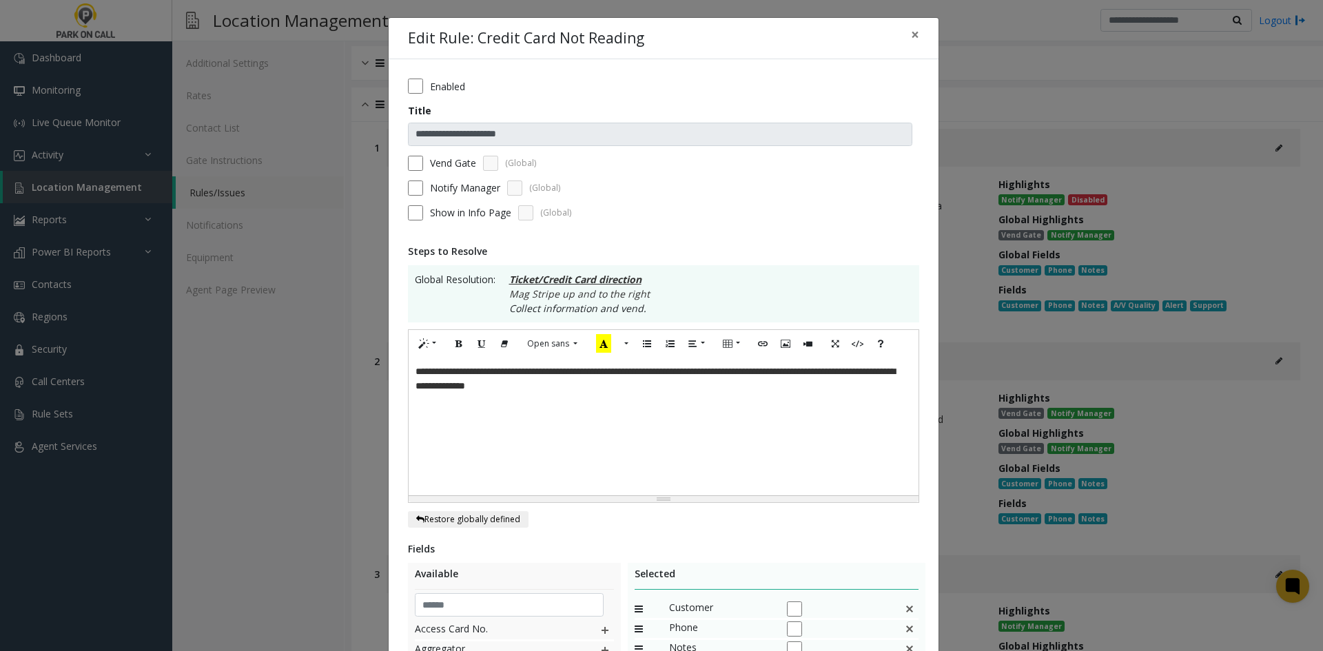
click at [737, 431] on div "**********" at bounding box center [664, 427] width 510 height 138
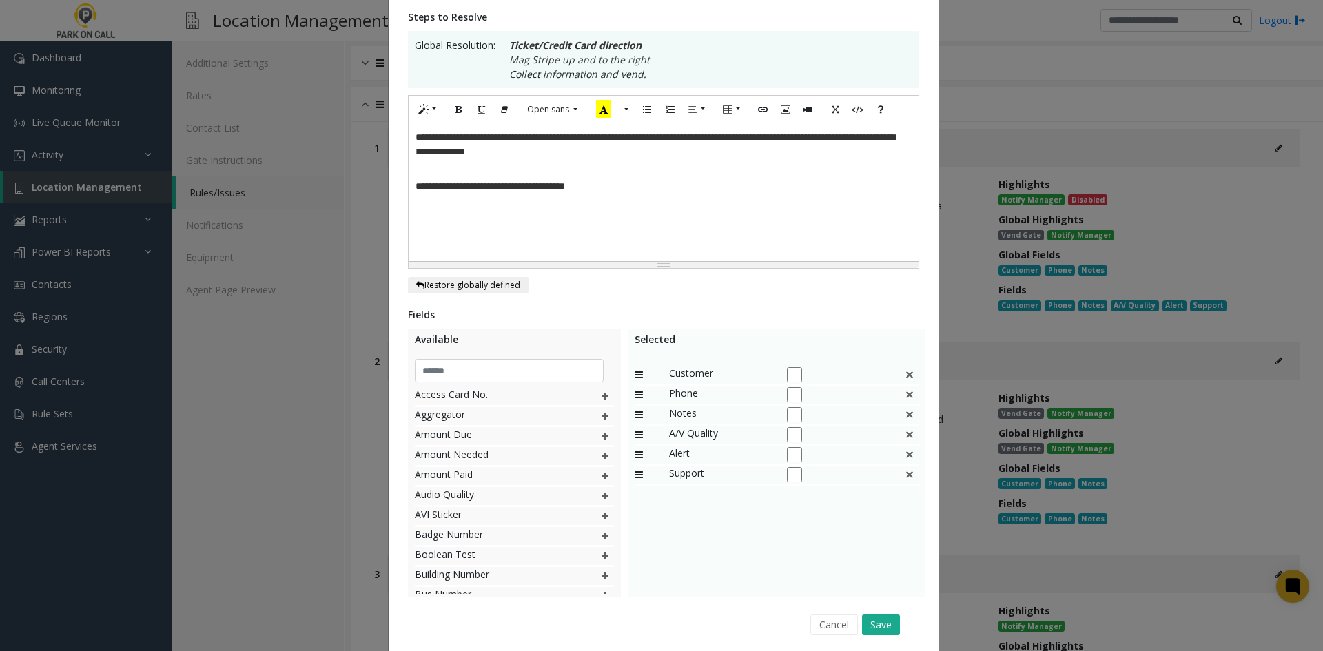
scroll to position [283, 0]
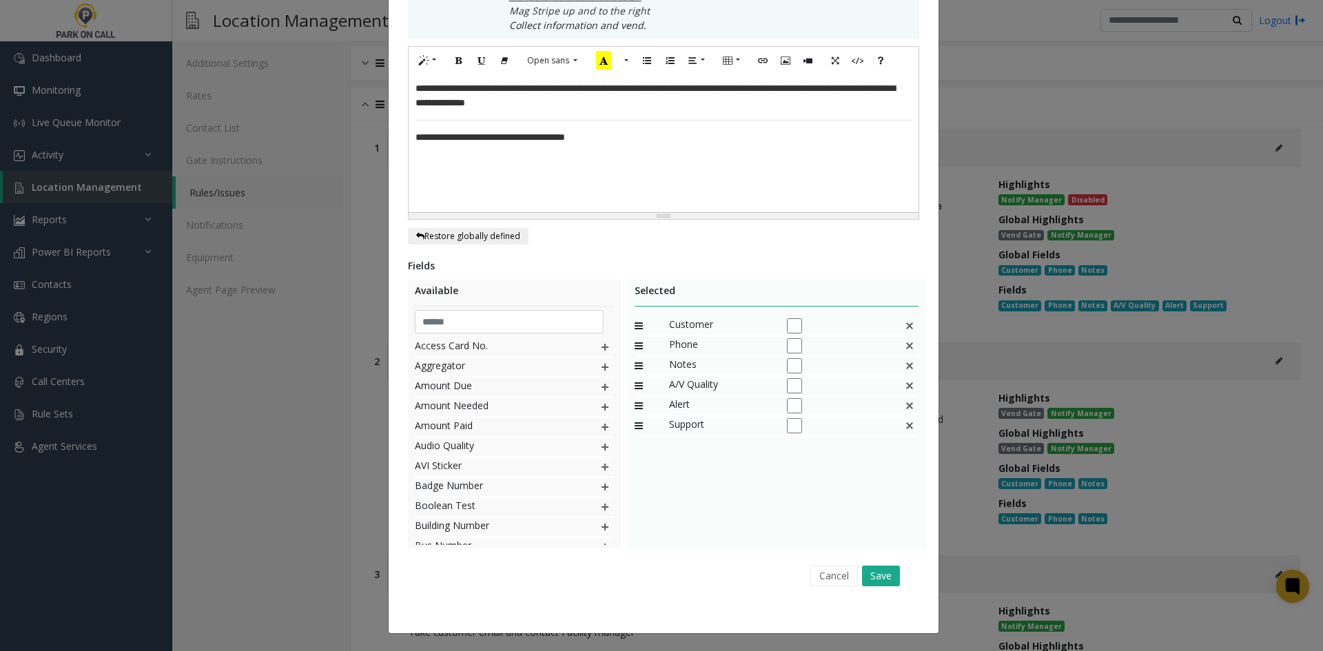
click at [896, 569] on div "Cancel Save" at bounding box center [664, 575] width 492 height 35
click at [894, 571] on button "Save" at bounding box center [881, 576] width 38 height 21
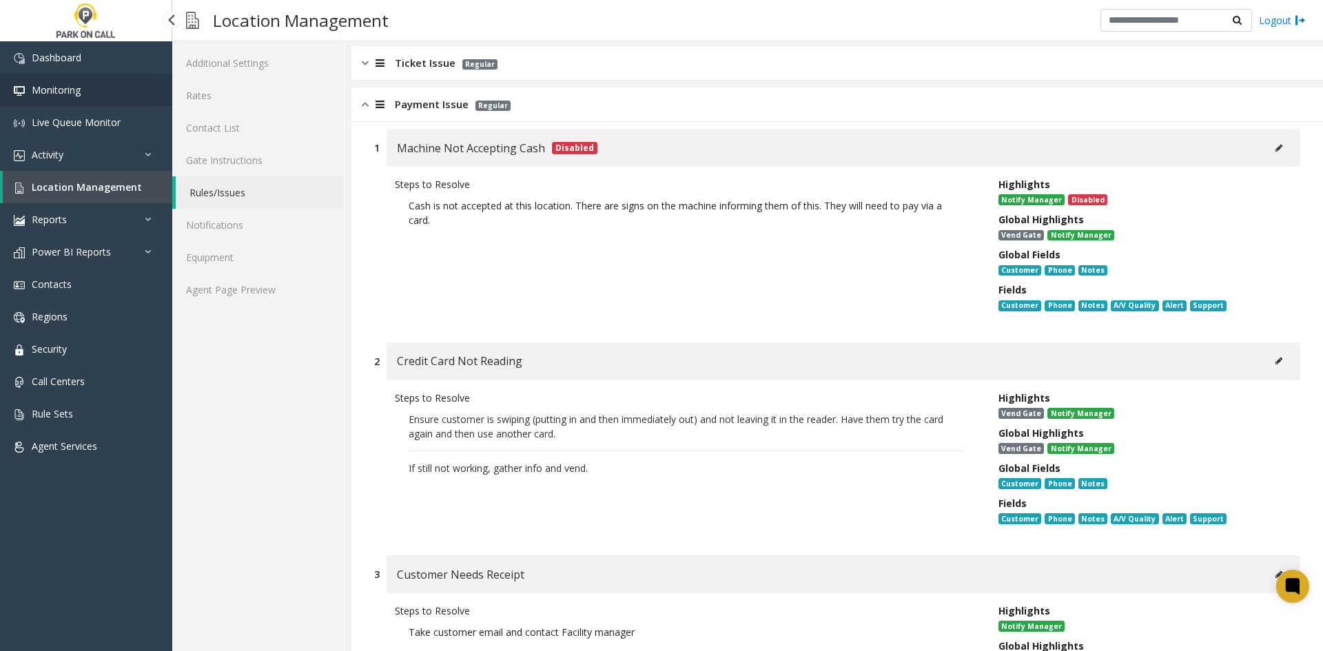
click at [69, 89] on span "Monitoring" at bounding box center [56, 89] width 49 height 13
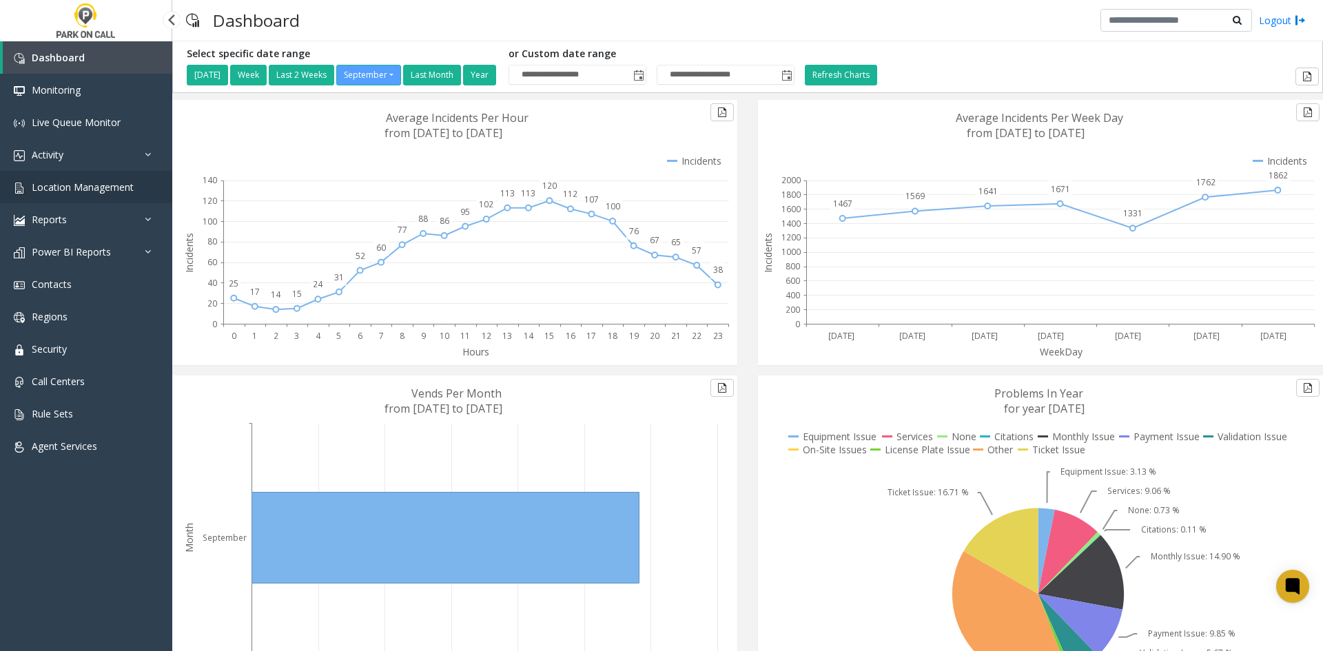
click at [157, 185] on link "Location Management" at bounding box center [86, 187] width 172 height 32
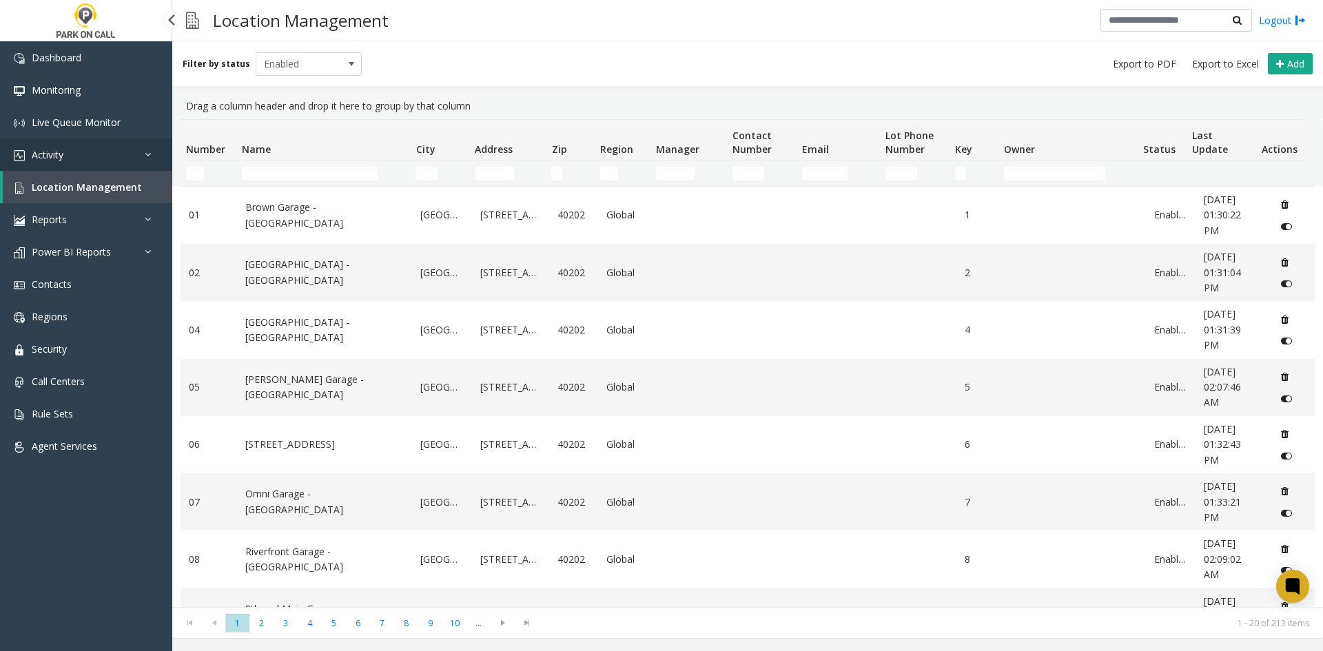
click at [55, 158] on span "Activity" at bounding box center [48, 154] width 32 height 13
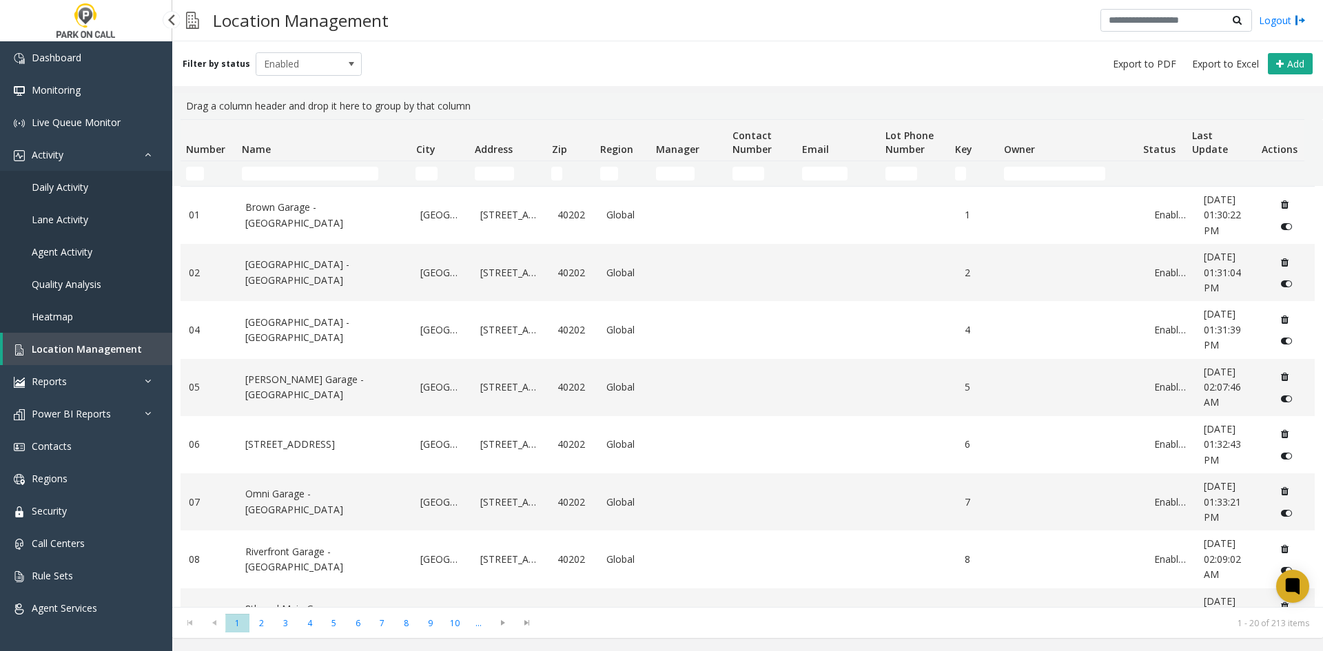
click at [44, 189] on span "Daily Activity" at bounding box center [60, 187] width 57 height 13
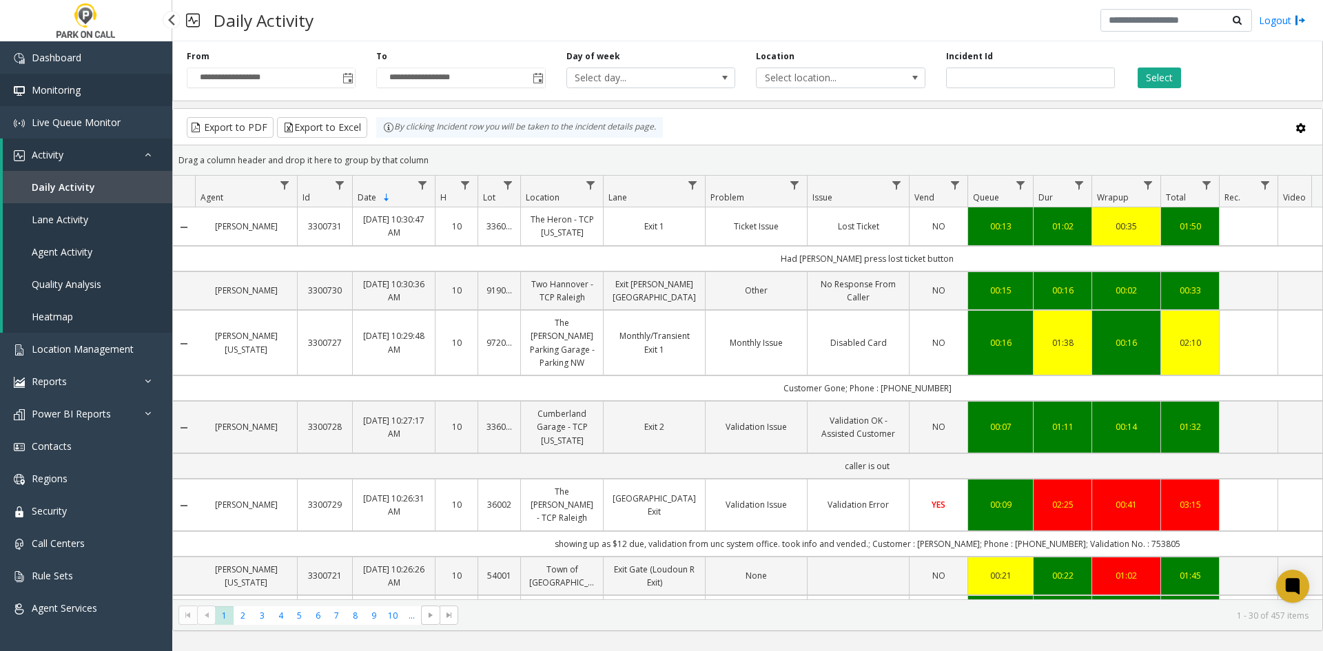
click at [51, 96] on link "Monitoring" at bounding box center [86, 90] width 172 height 32
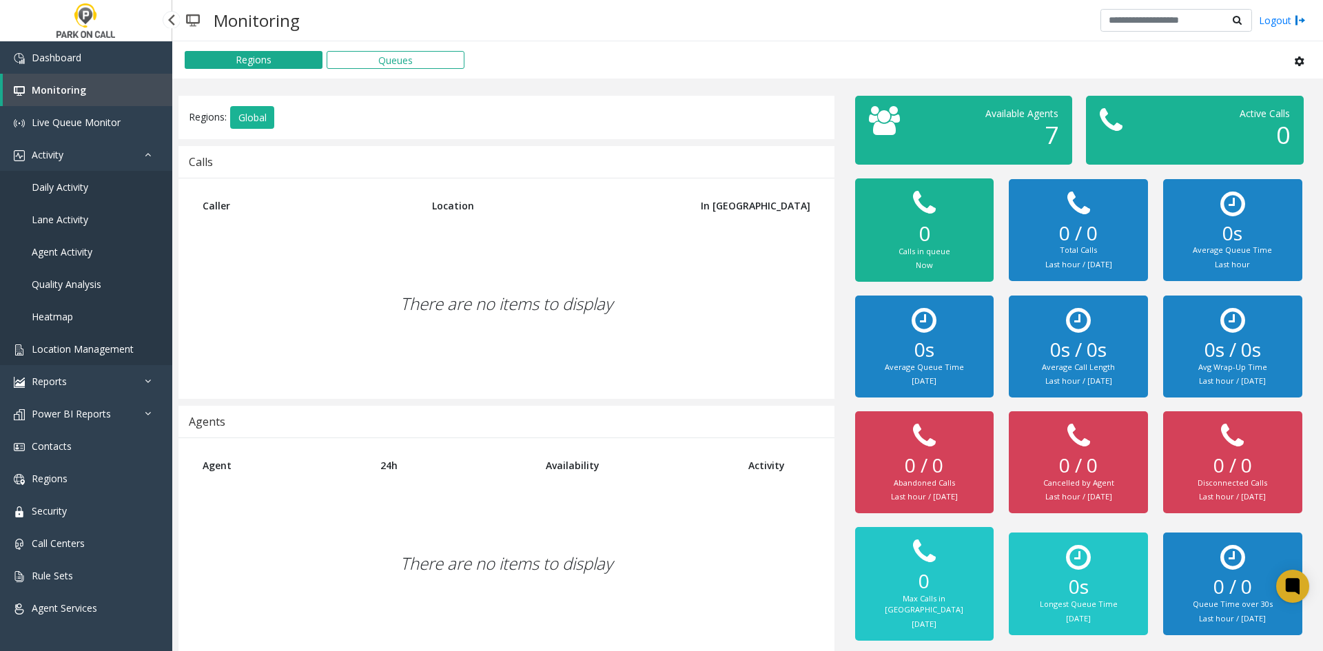
click at [97, 360] on link "Location Management" at bounding box center [86, 349] width 172 height 32
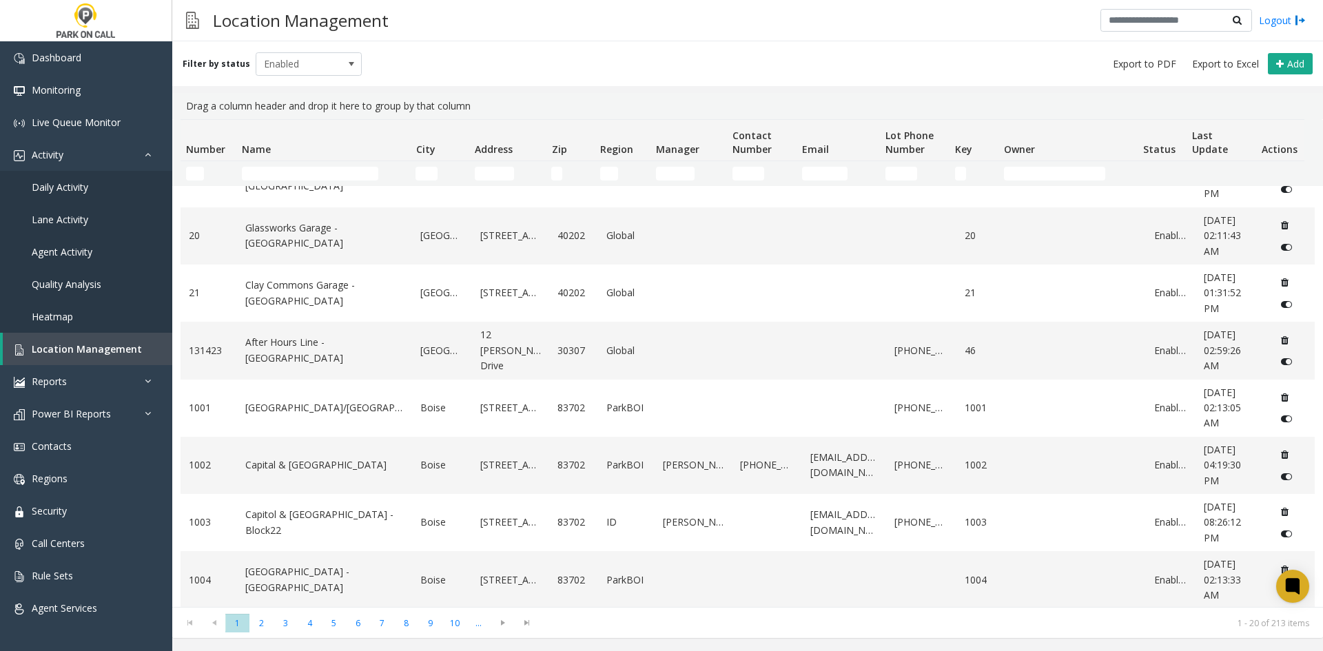
scroll to position [727, 0]
